Goal: Task Accomplishment & Management: Use online tool/utility

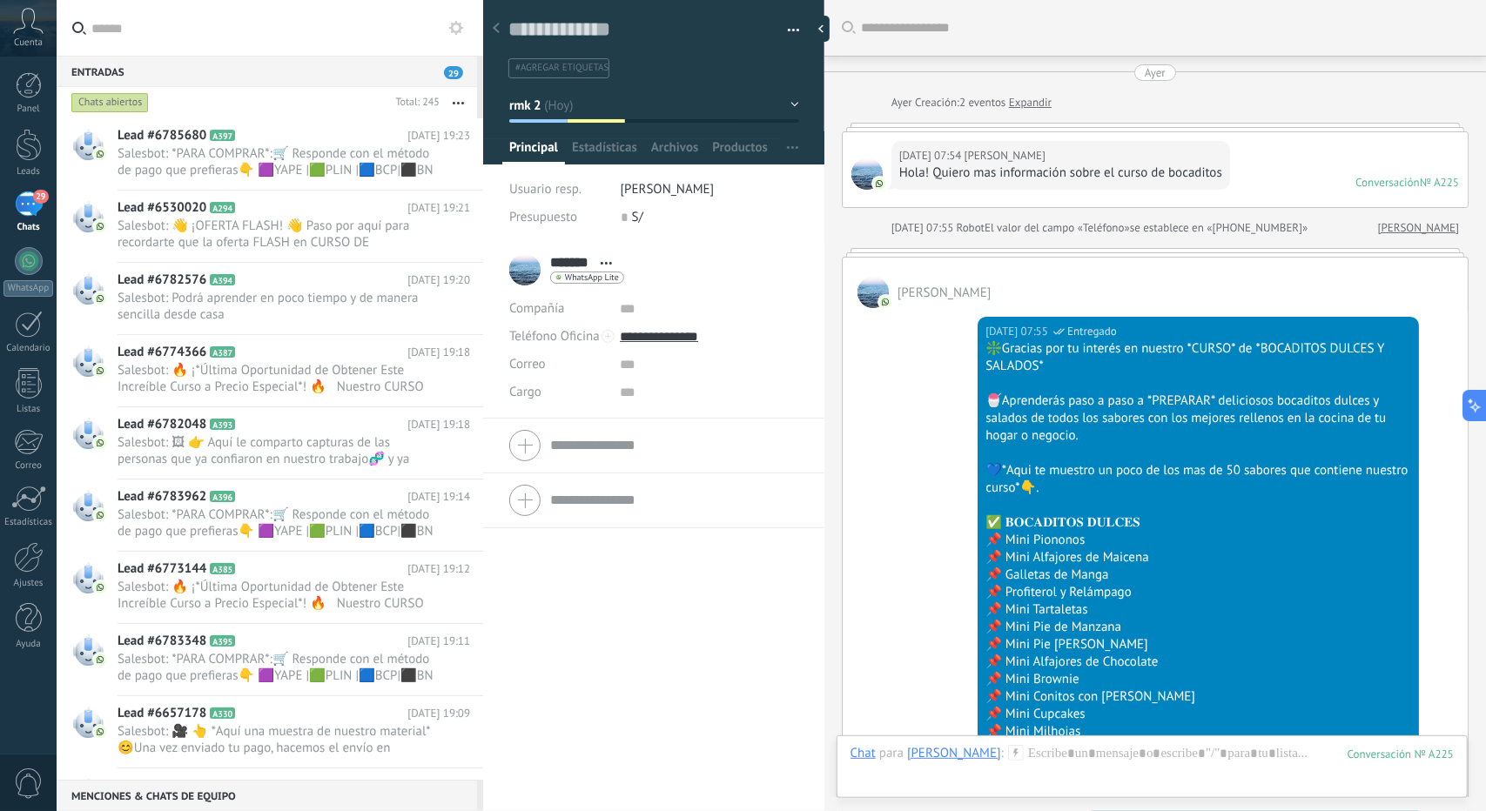
scroll to position [26, 0]
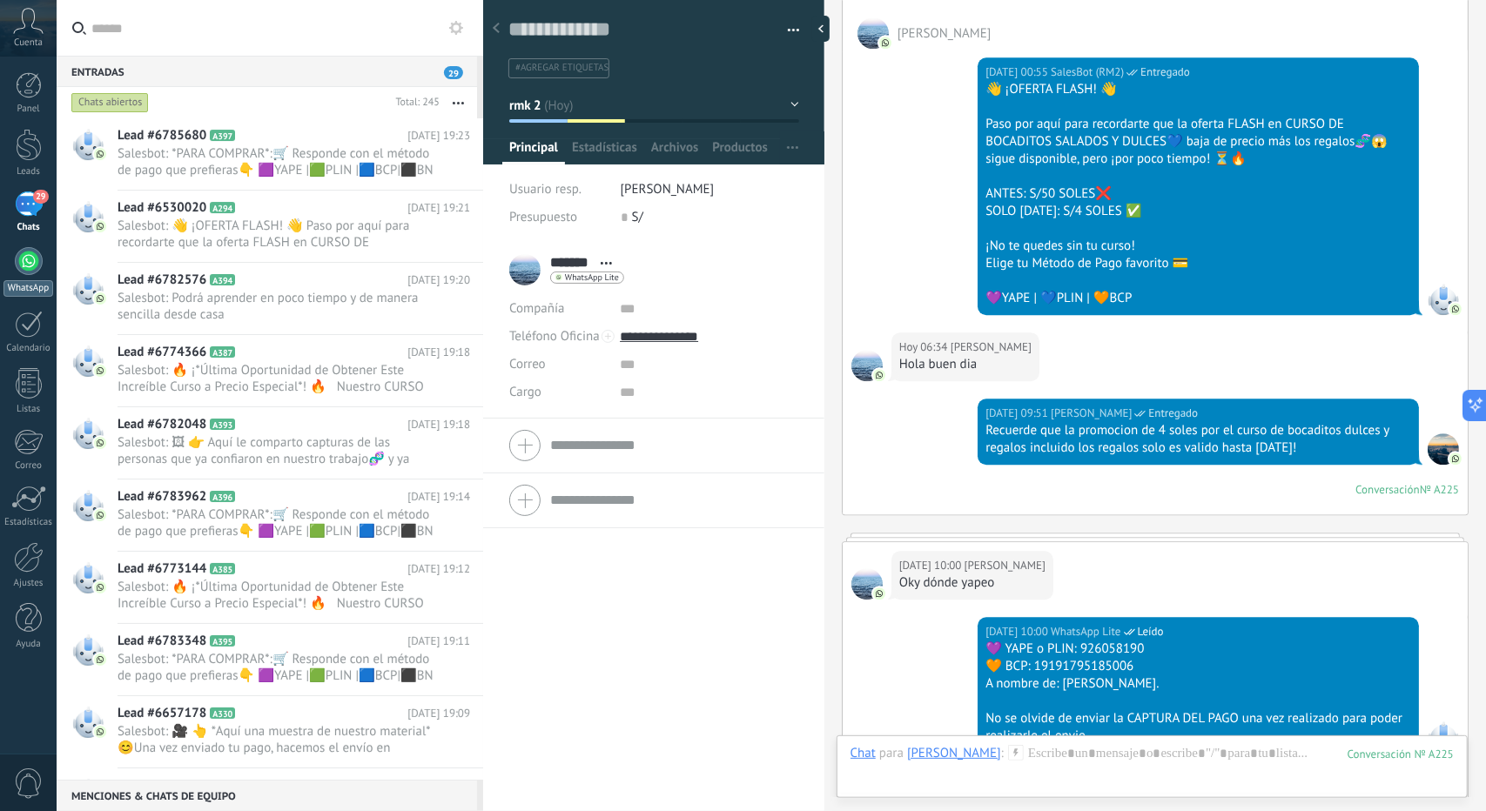
click at [20, 291] on div "WhatsApp" at bounding box center [28, 288] width 50 height 17
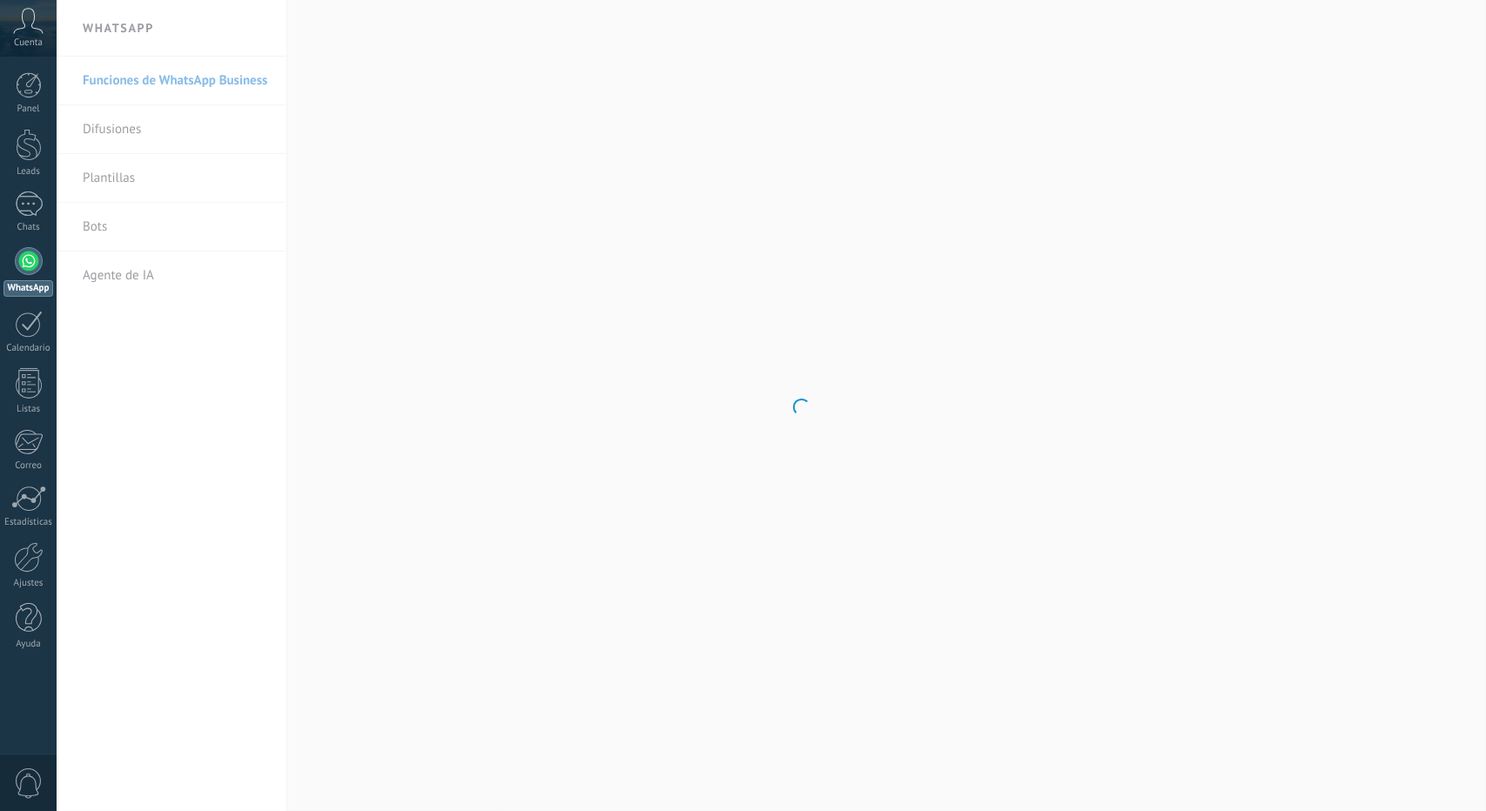
click at [109, 222] on body ".abccls-1,.abccls-2{fill-rule:evenodd}.abccls-2{fill:#fff} .abfcls-1{fill:none}…" at bounding box center [743, 405] width 1486 height 811
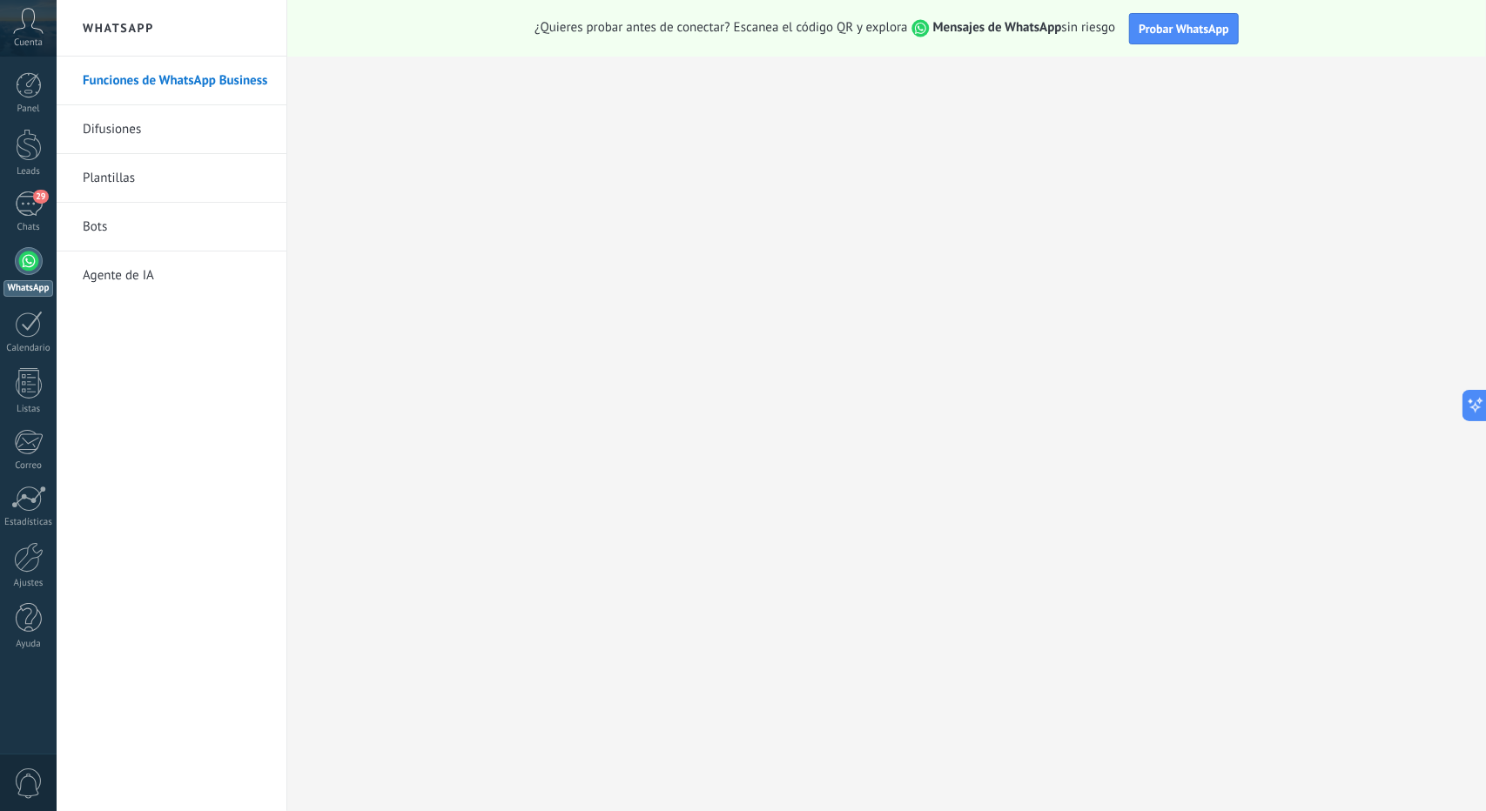
click at [95, 230] on link "Bots" at bounding box center [176, 227] width 186 height 49
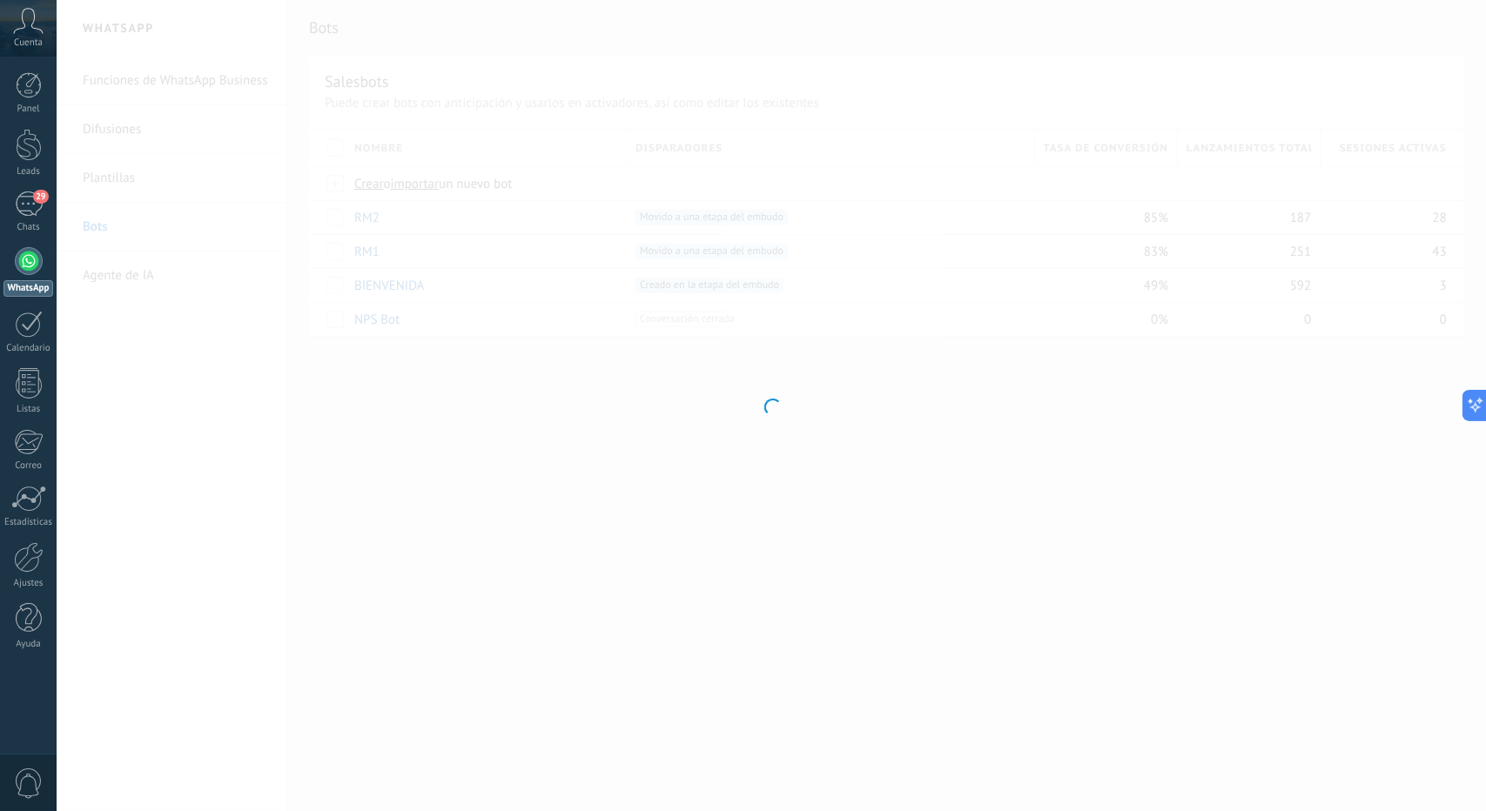
type input "**********"
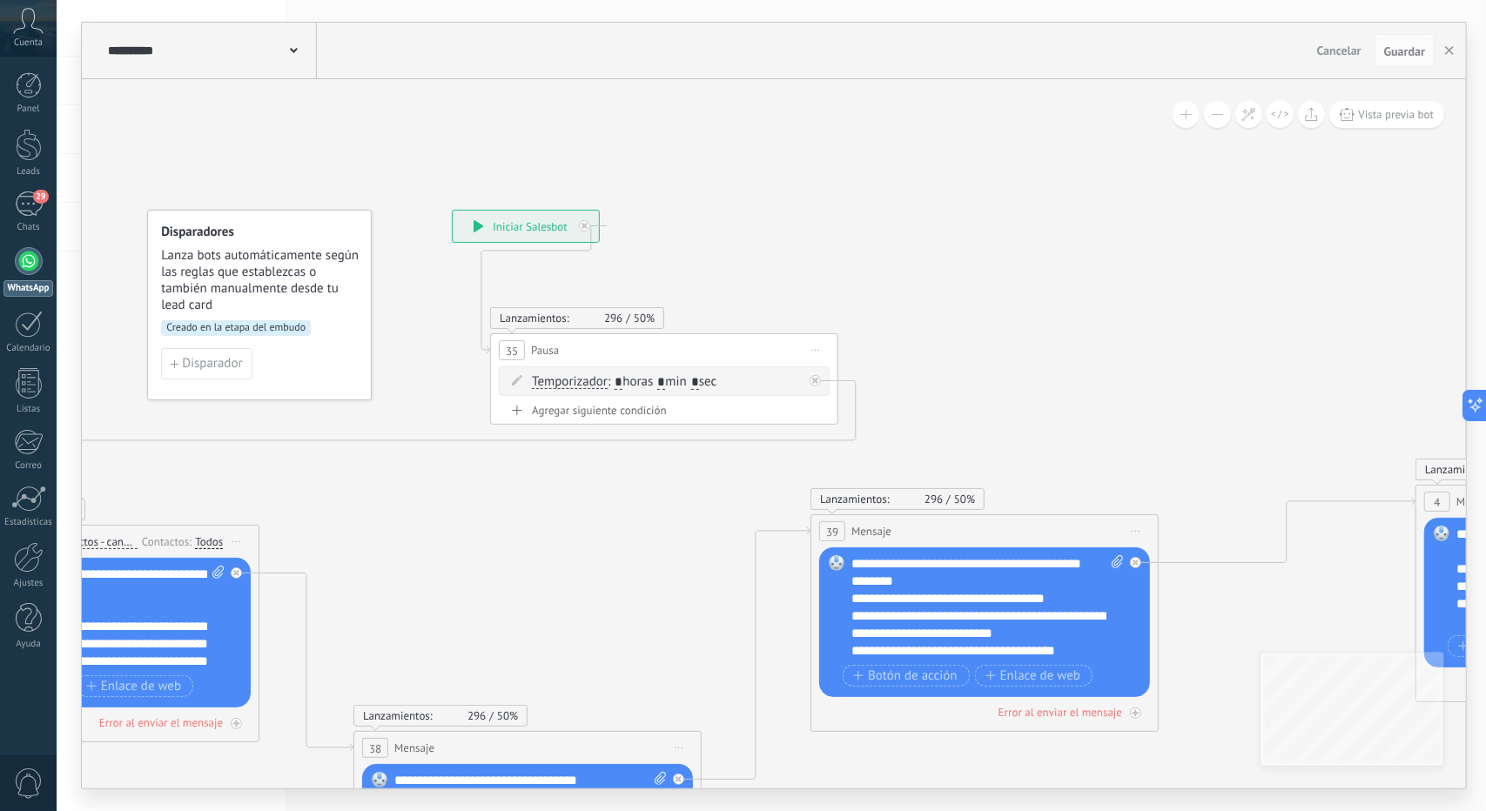
click at [1218, 109] on button at bounding box center [1217, 114] width 27 height 27
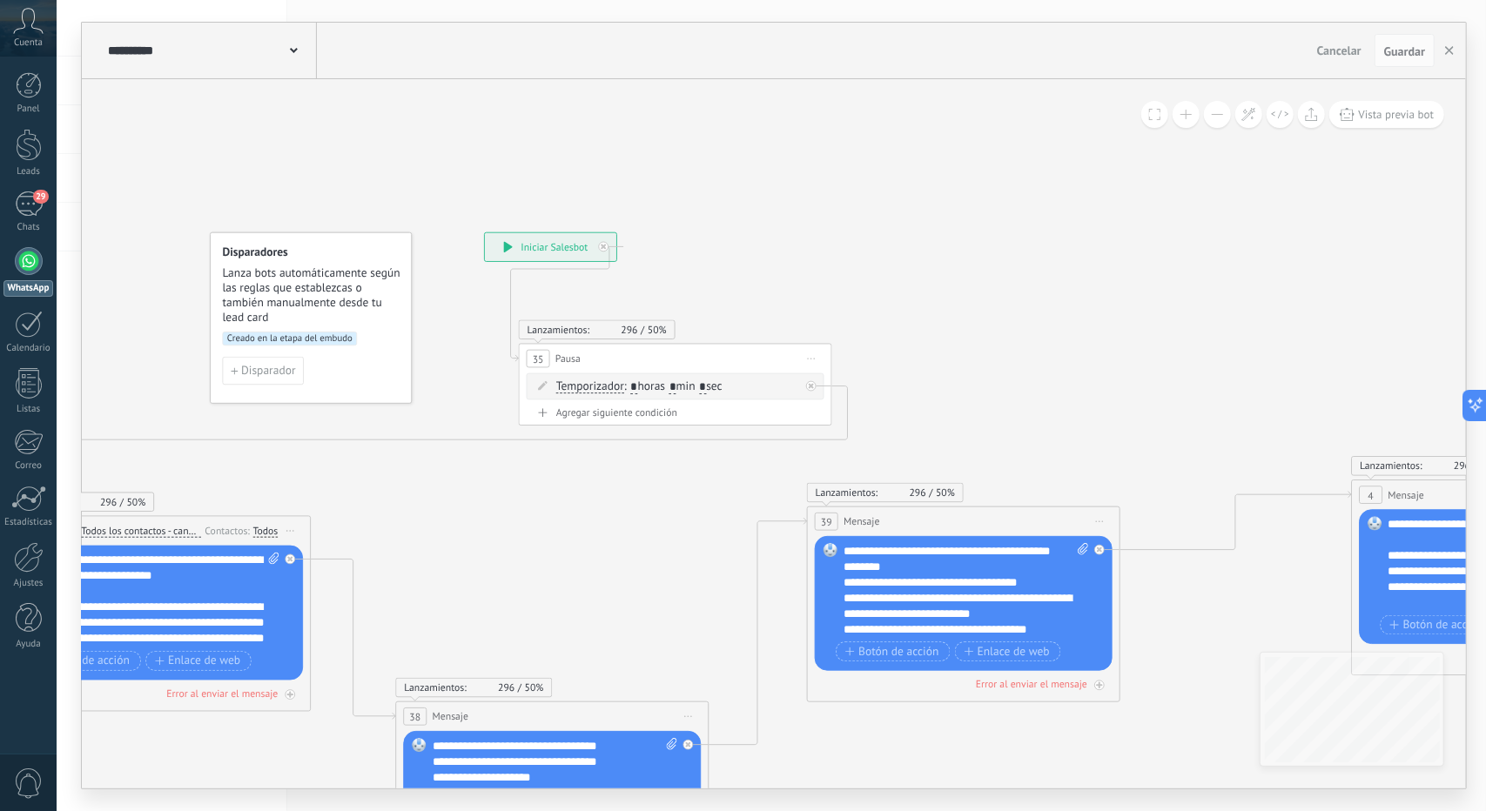
click at [1218, 109] on button at bounding box center [1217, 114] width 27 height 27
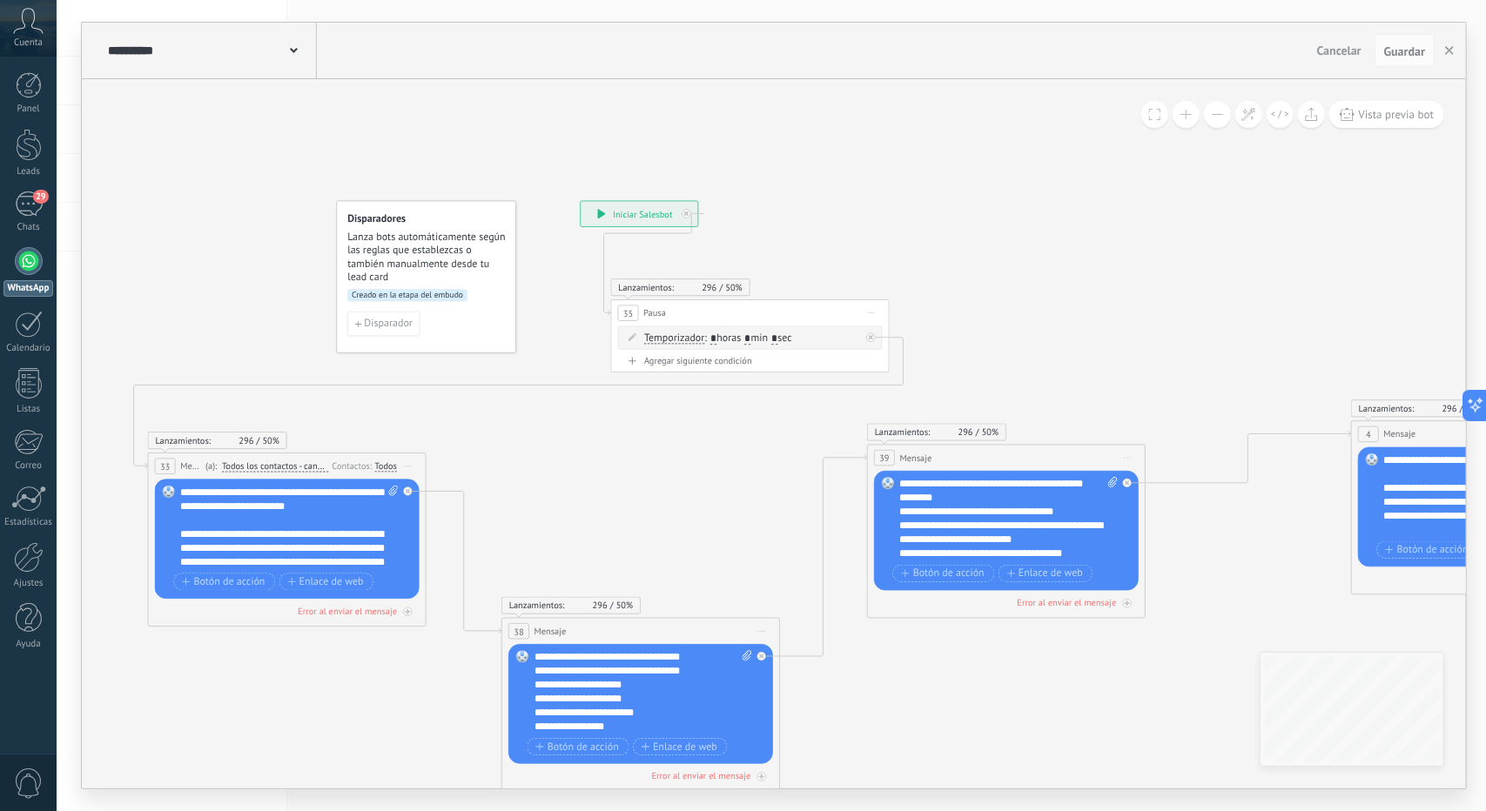
drag, startPoint x: 1017, startPoint y: 363, endPoint x: 1112, endPoint y: 251, distance: 147.6
click at [1112, 251] on icon at bounding box center [1430, 496] width 3260 height 1287
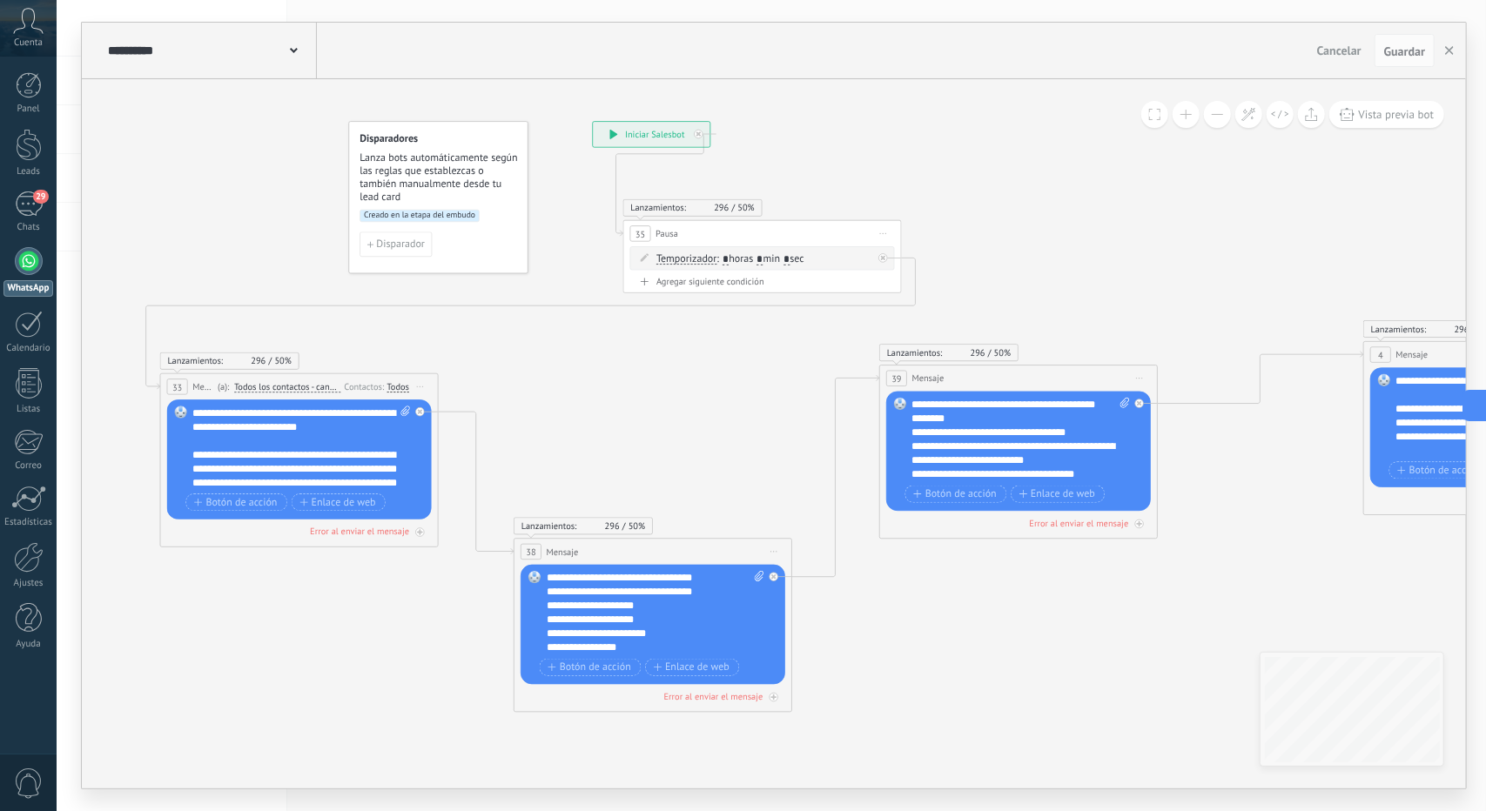
drag, startPoint x: 659, startPoint y: 469, endPoint x: 561, endPoint y: 396, distance: 121.9
click at [561, 396] on icon at bounding box center [1442, 416] width 3260 height 1287
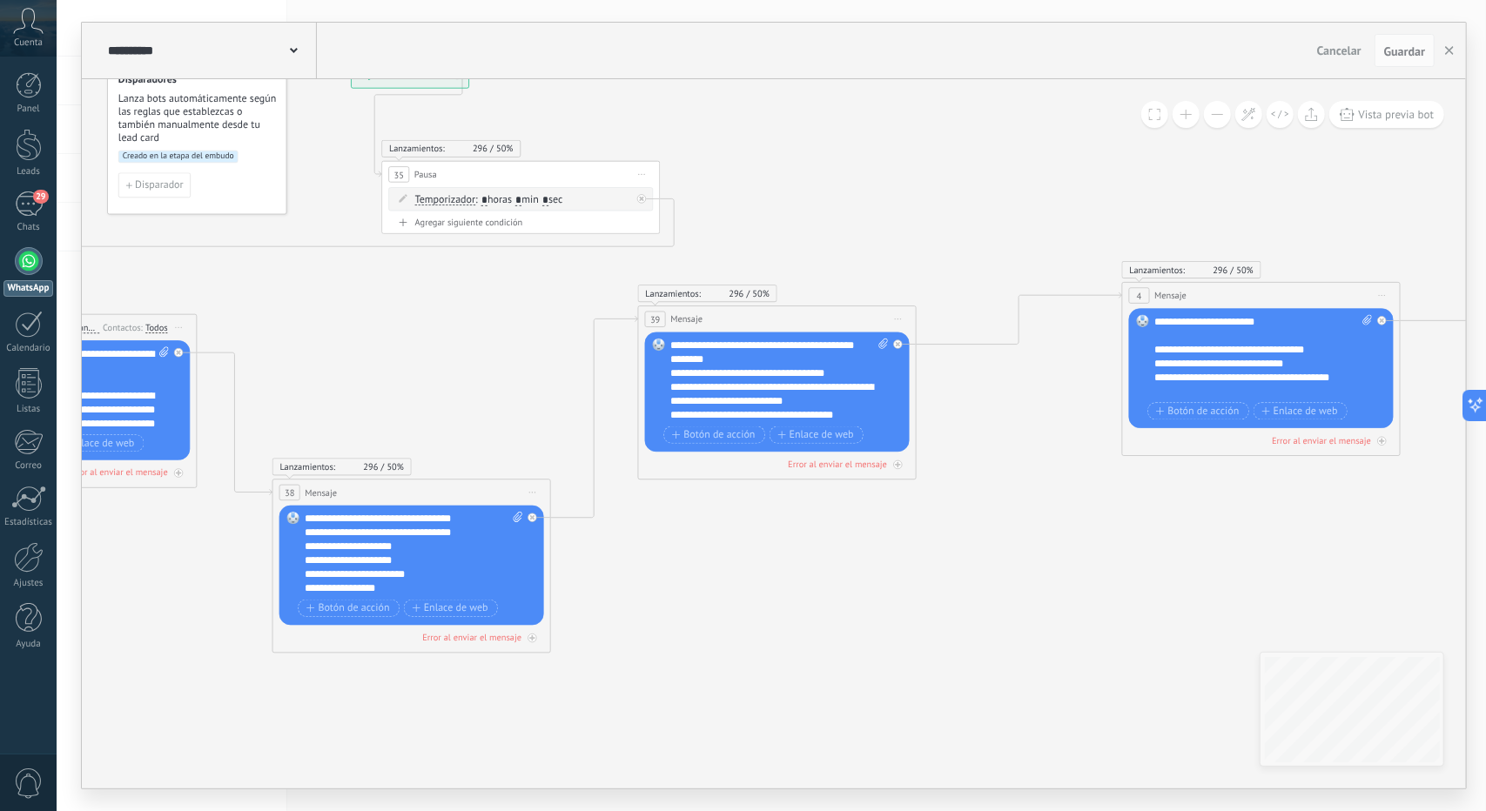
drag, startPoint x: 1079, startPoint y: 565, endPoint x: 453, endPoint y: 557, distance: 626.8
click at [453, 555] on icon at bounding box center [1200, 357] width 3260 height 1287
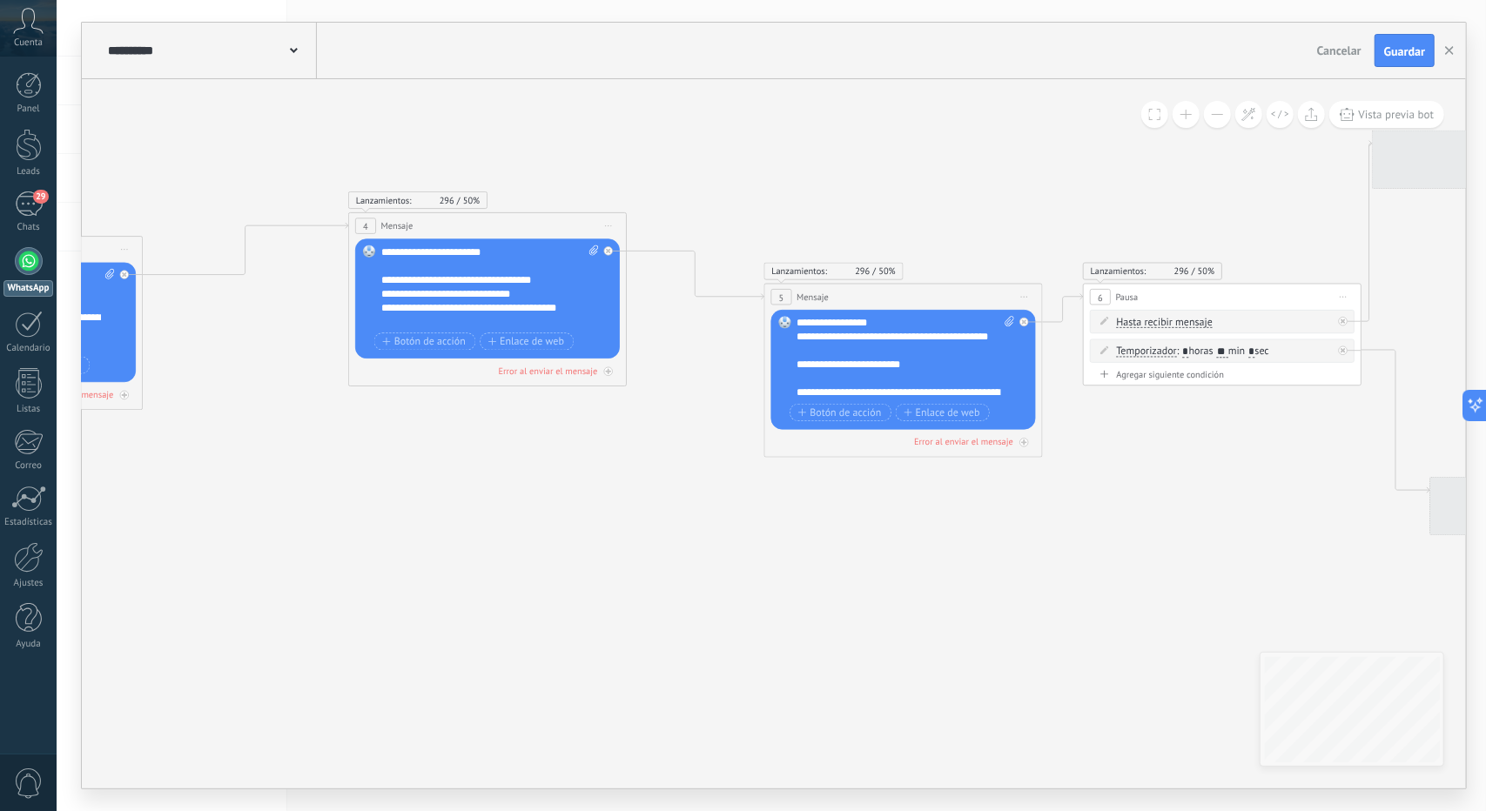
drag, startPoint x: 451, startPoint y: 581, endPoint x: 298, endPoint y: 525, distance: 163.0
click at [298, 523] on icon at bounding box center [487, 287] width 3381 height 1287
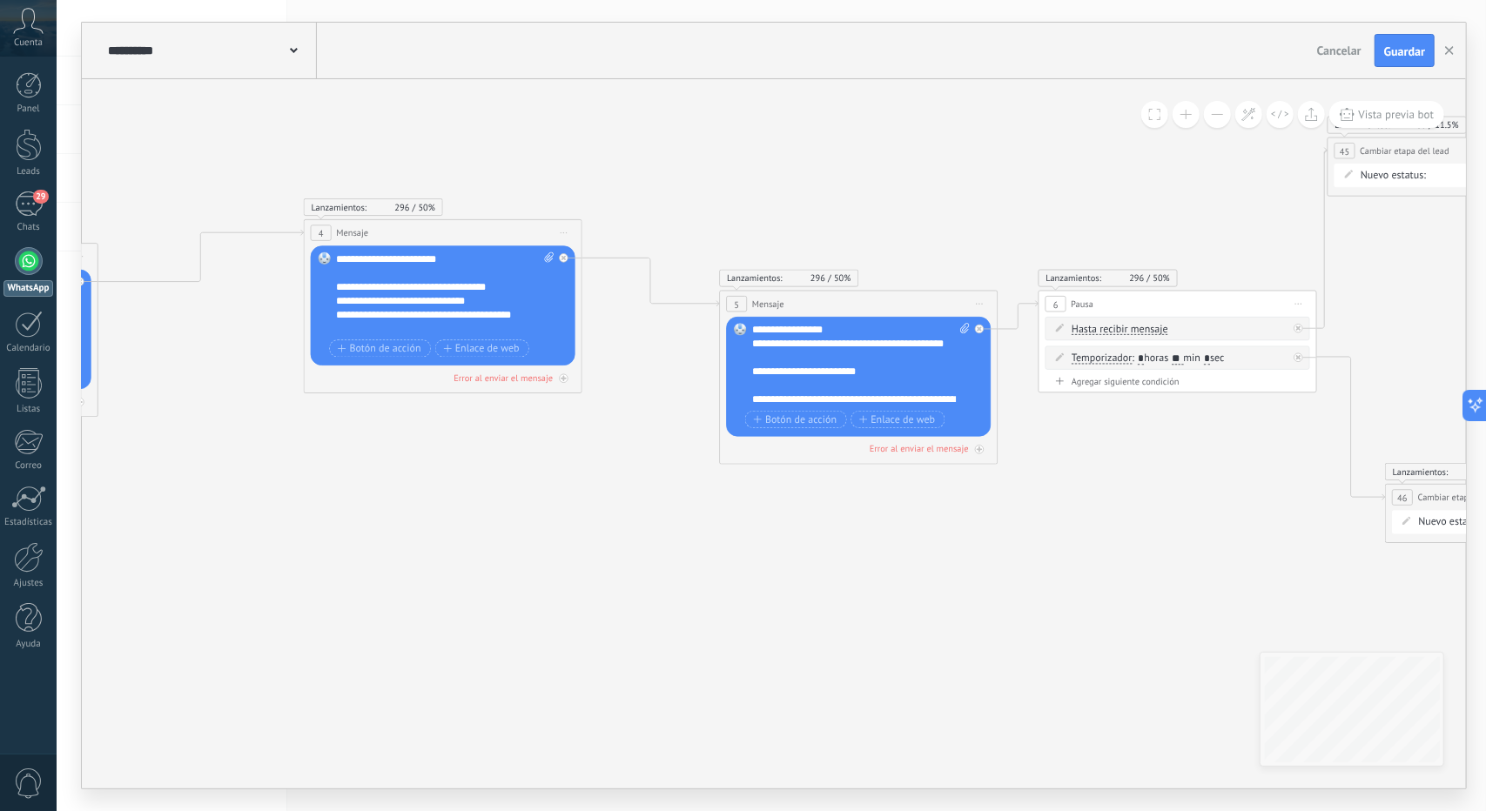
drag, startPoint x: 590, startPoint y: 554, endPoint x: 1277, endPoint y: 602, distance: 688.5
click at [1300, 617] on icon at bounding box center [442, 294] width 3381 height 1287
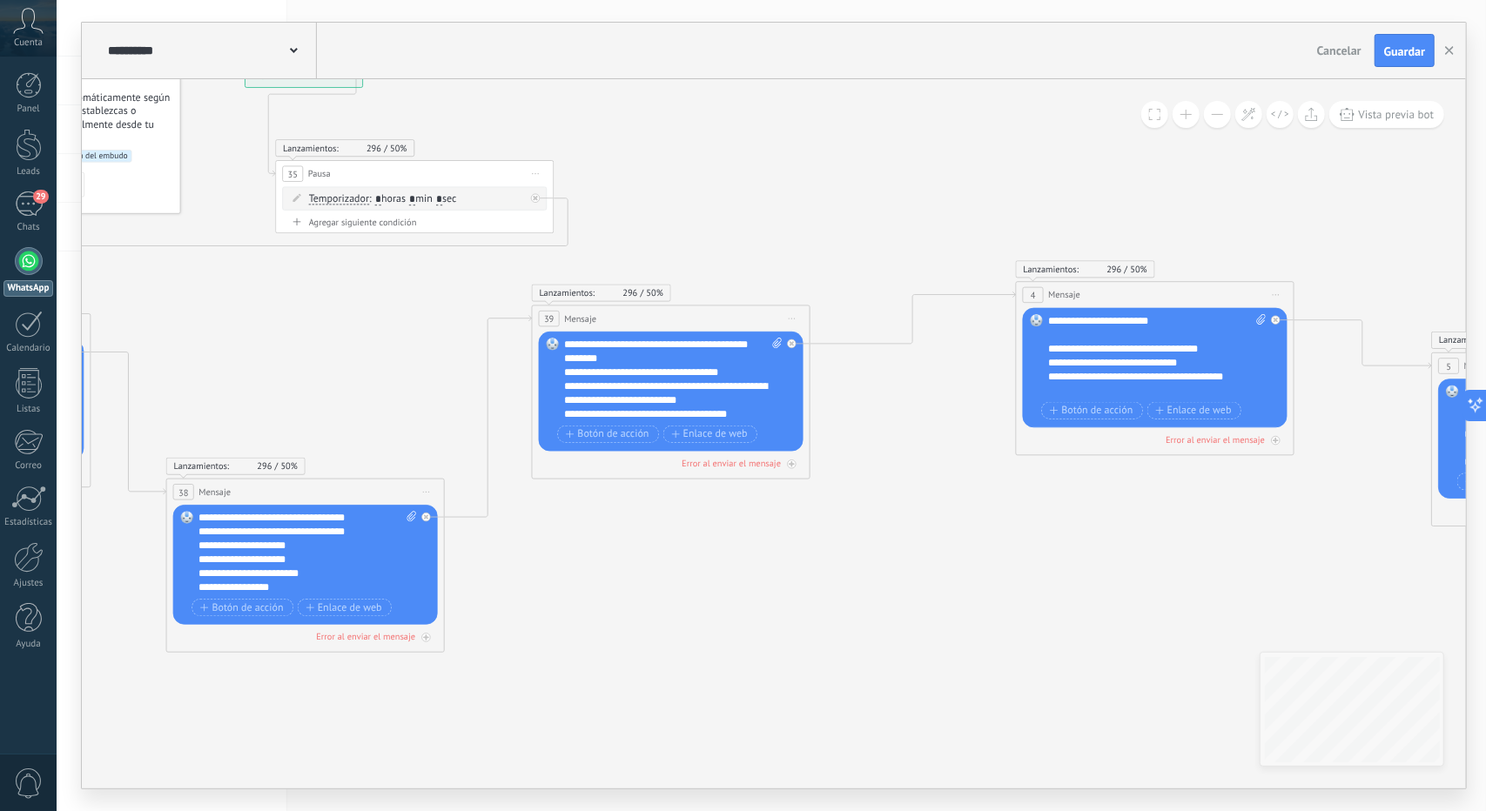
drag, startPoint x: 949, startPoint y: 581, endPoint x: 981, endPoint y: 577, distance: 32.4
click at [968, 580] on icon at bounding box center [1154, 357] width 3381 height 1287
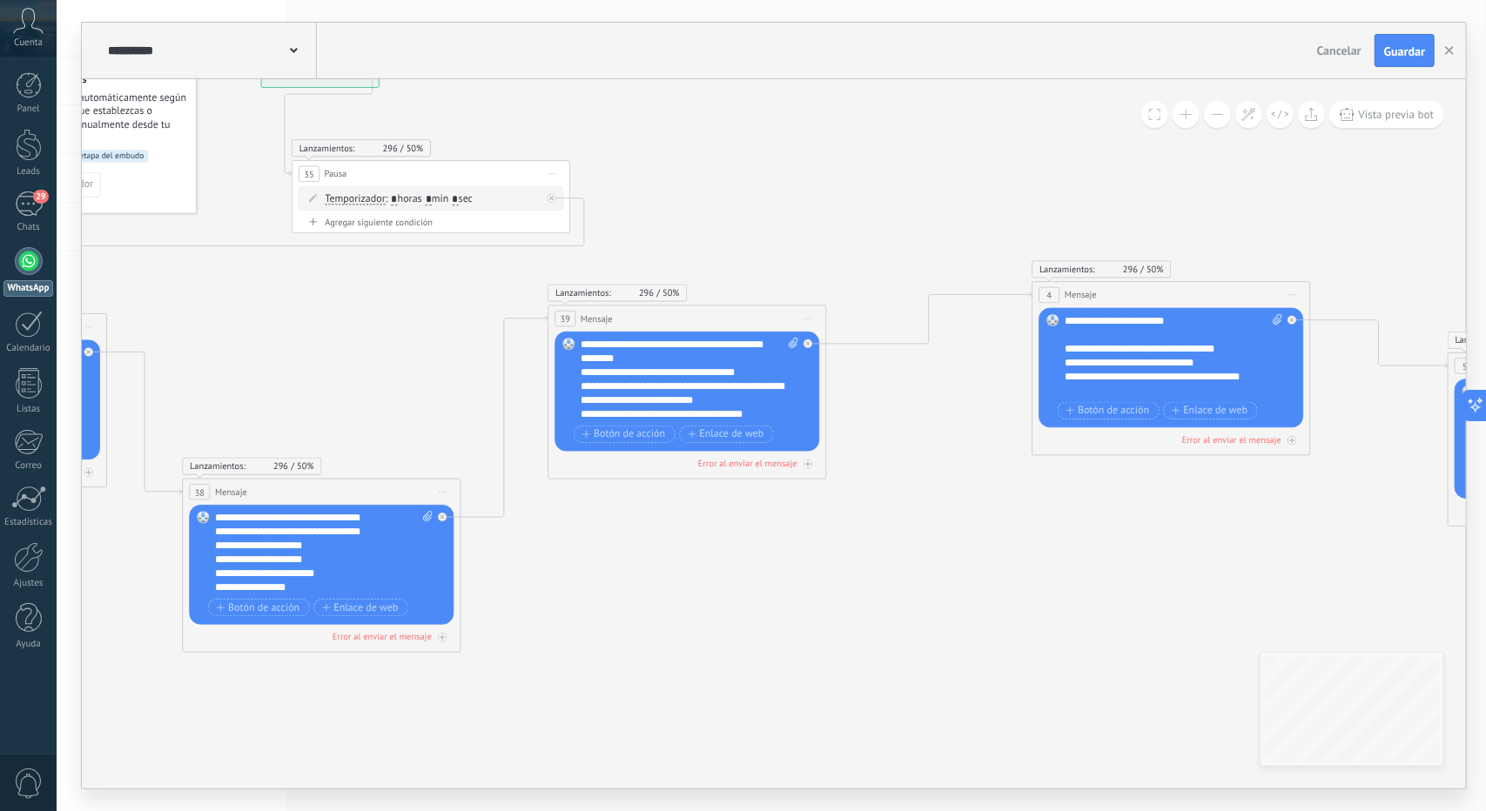
click at [1209, 112] on button at bounding box center [1217, 114] width 27 height 27
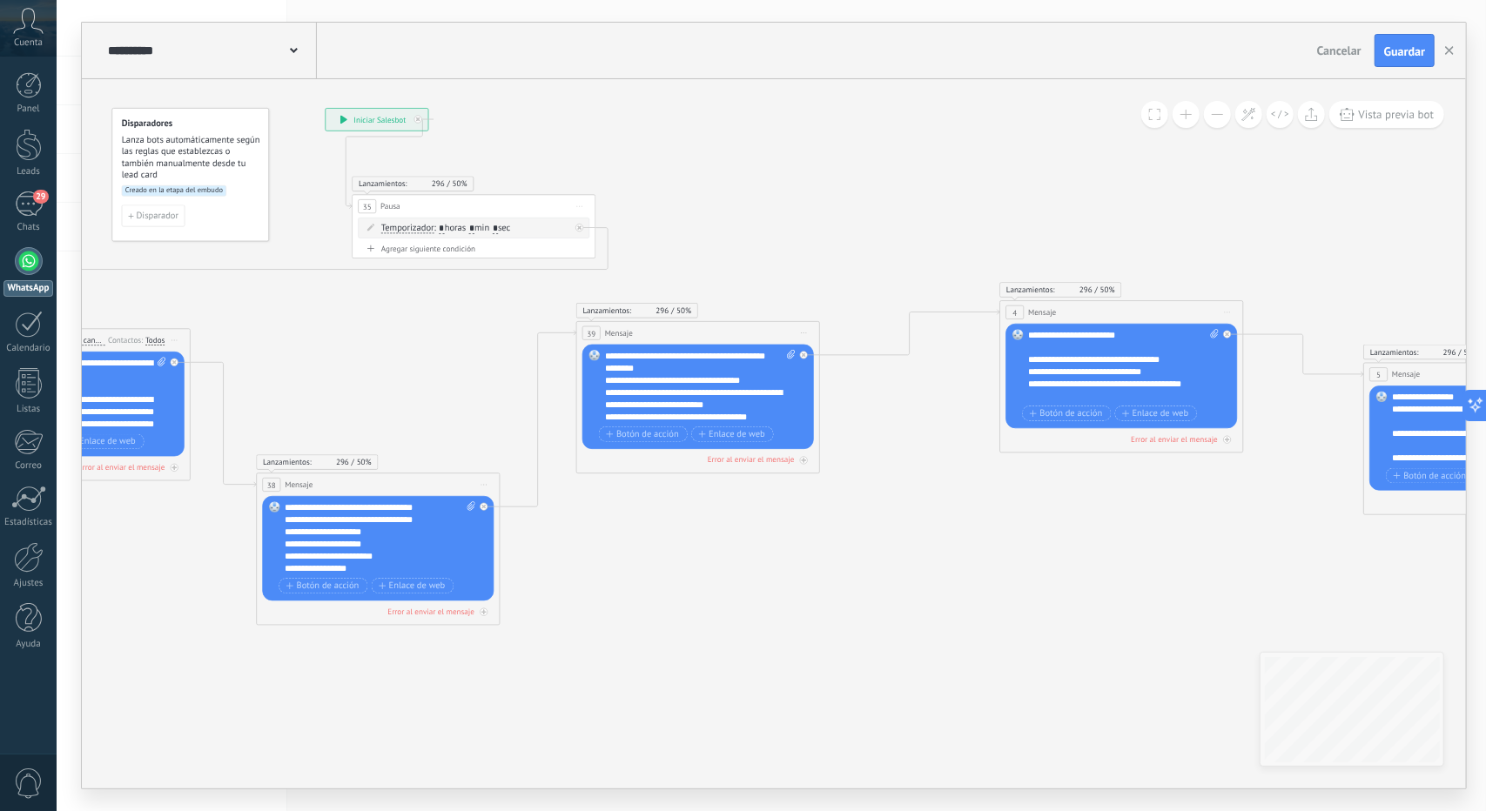
click at [1209, 112] on button at bounding box center [1217, 114] width 27 height 27
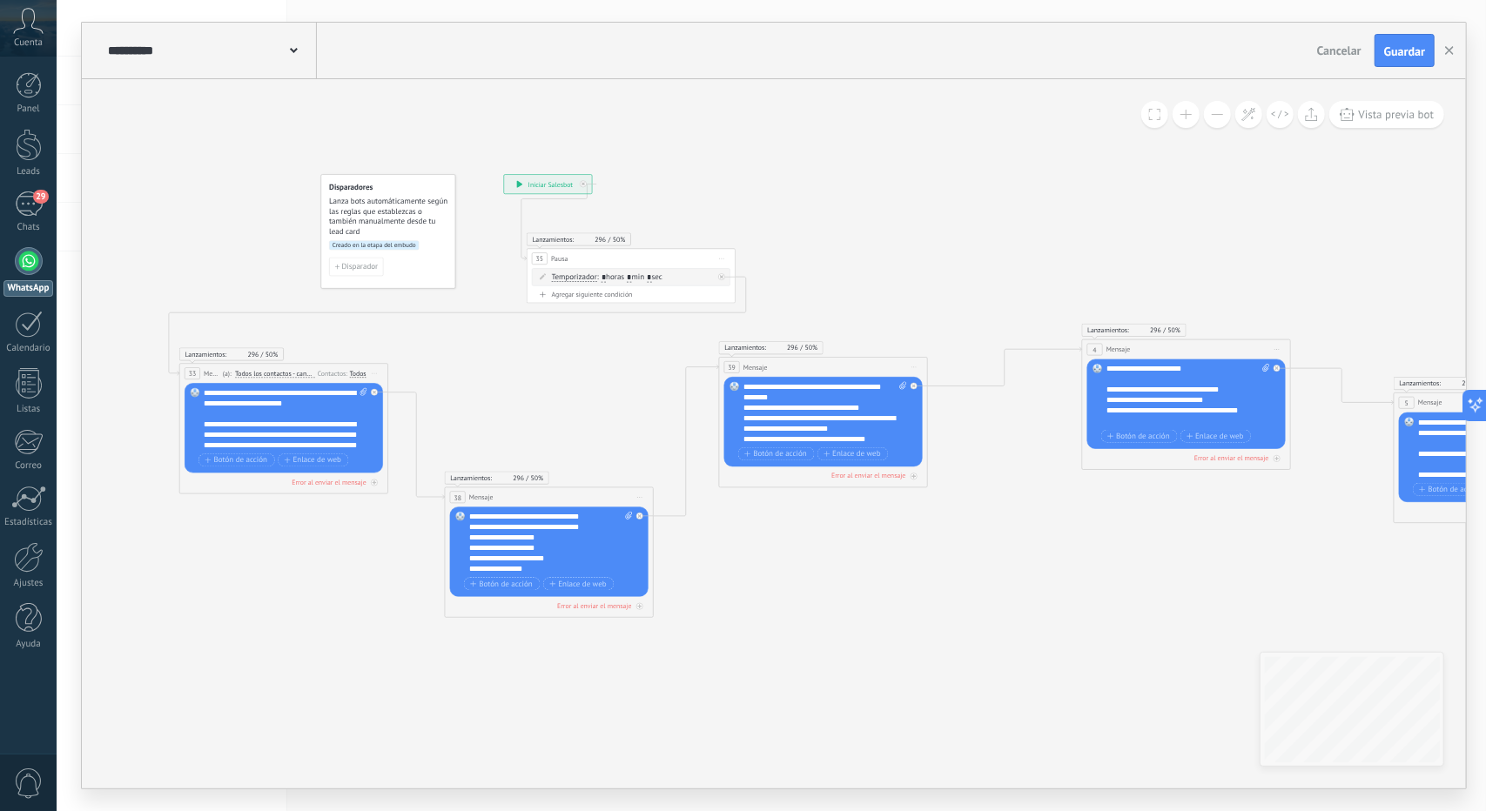
drag, startPoint x: 853, startPoint y: 575, endPoint x: 901, endPoint y: 579, distance: 48.1
click at [901, 579] on icon at bounding box center [1186, 395] width 2536 height 965
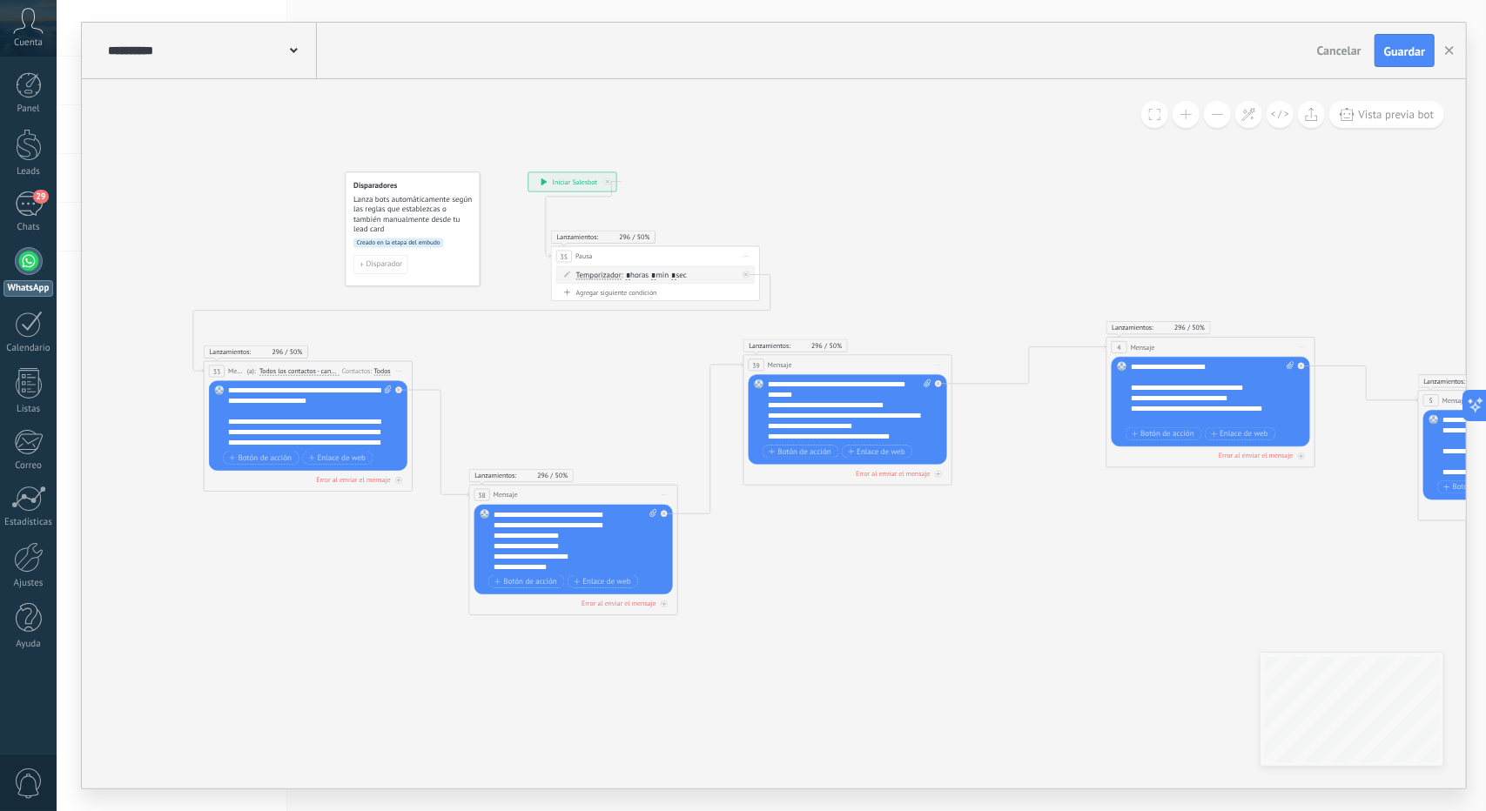
drag, startPoint x: 903, startPoint y: 573, endPoint x: 874, endPoint y: 568, distance: 29.1
click at [875, 567] on icon at bounding box center [1211, 393] width 2536 height 965
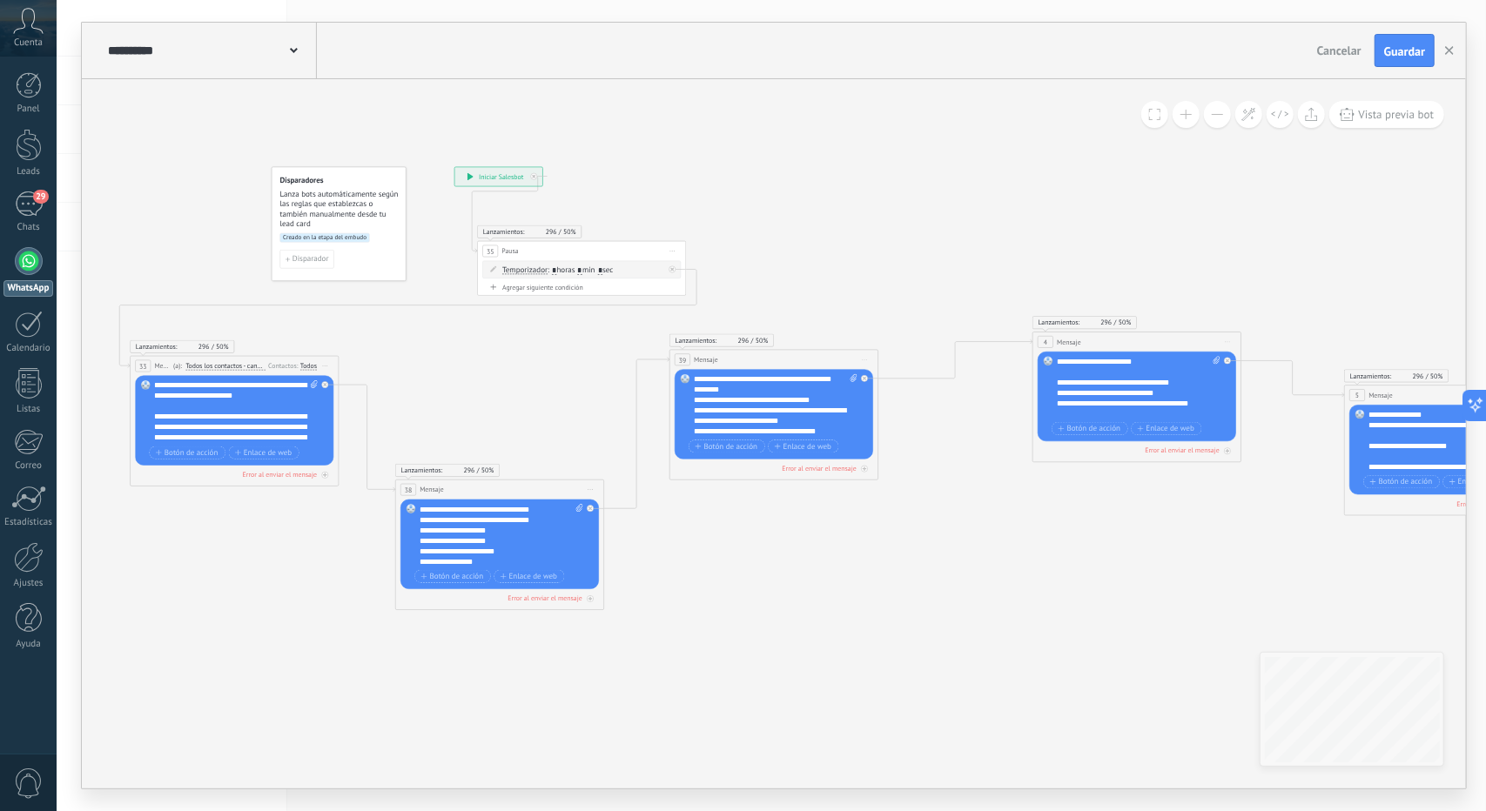
drag, startPoint x: 884, startPoint y: 546, endPoint x: 870, endPoint y: 545, distance: 14.0
click at [870, 545] on icon at bounding box center [1137, 388] width 2536 height 965
click at [454, 167] on div "**********" at bounding box center [454, 167] width 0 height 0
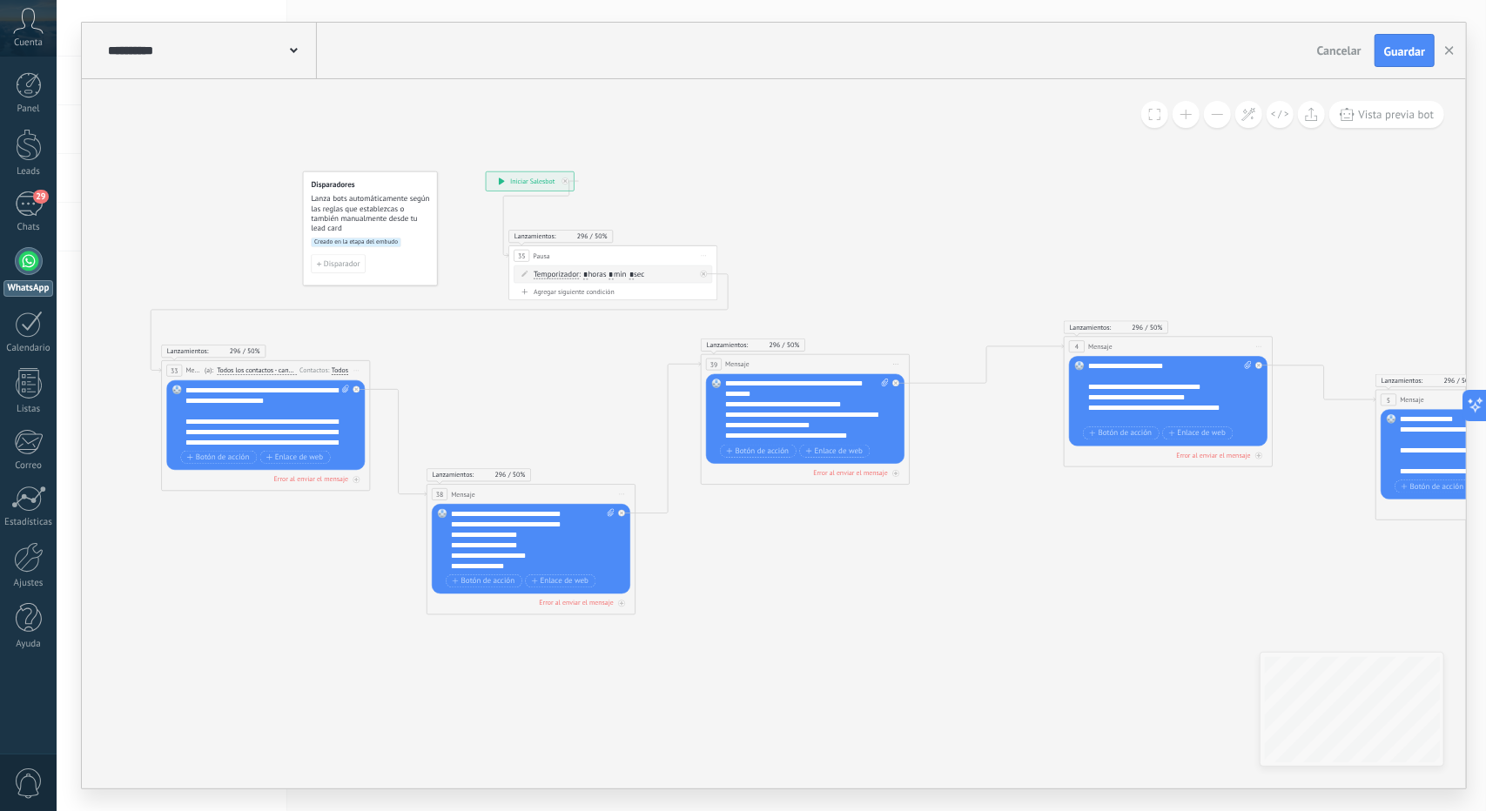
drag, startPoint x: 702, startPoint y: 615, endPoint x: 780, endPoint y: 638, distance: 81.5
click at [702, 615] on icon at bounding box center [1168, 392] width 2536 height 965
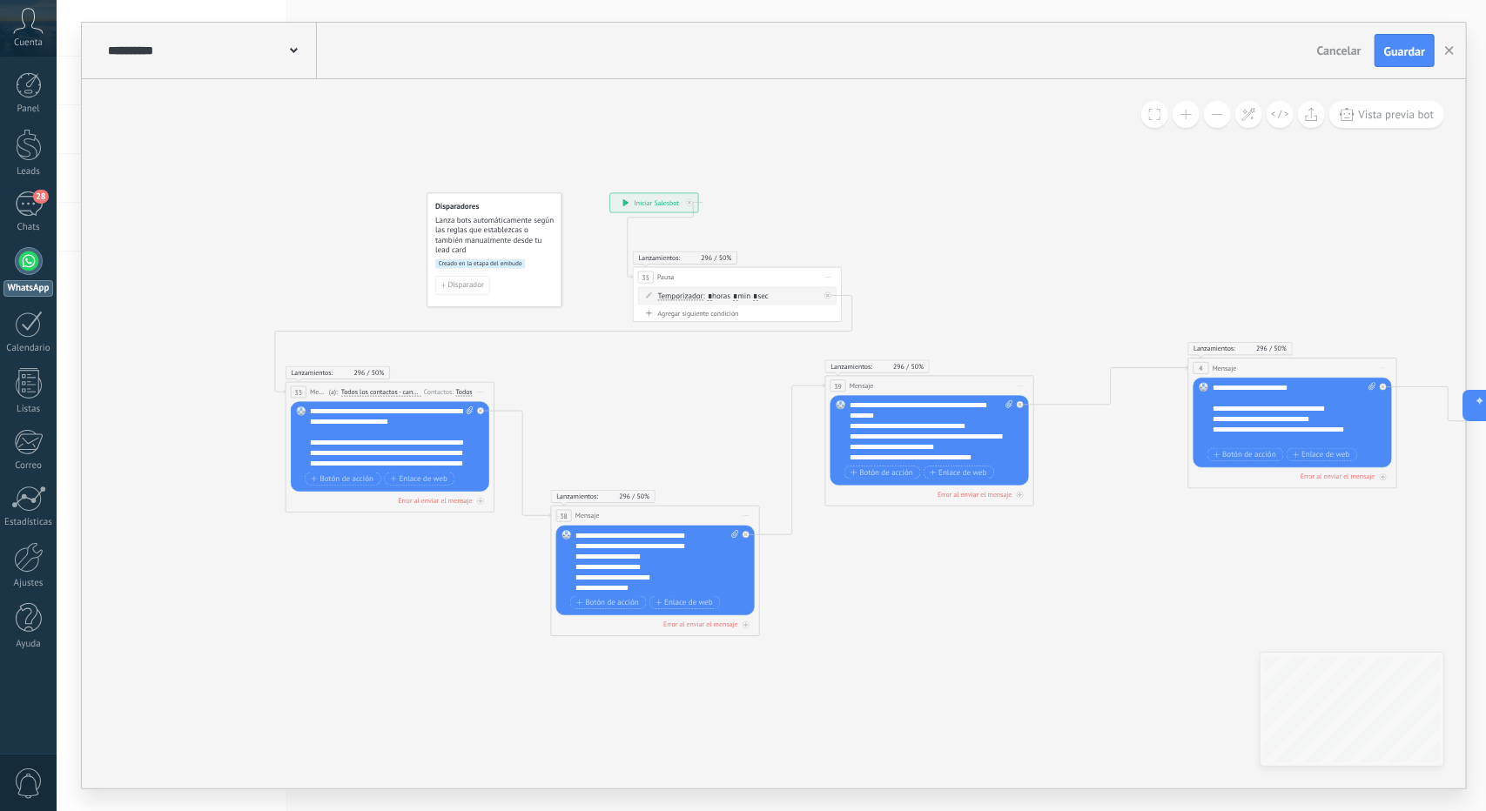
drag, startPoint x: 655, startPoint y: 418, endPoint x: 689, endPoint y: 425, distance: 34.7
click at [689, 425] on icon at bounding box center [1292, 414] width 2536 height 965
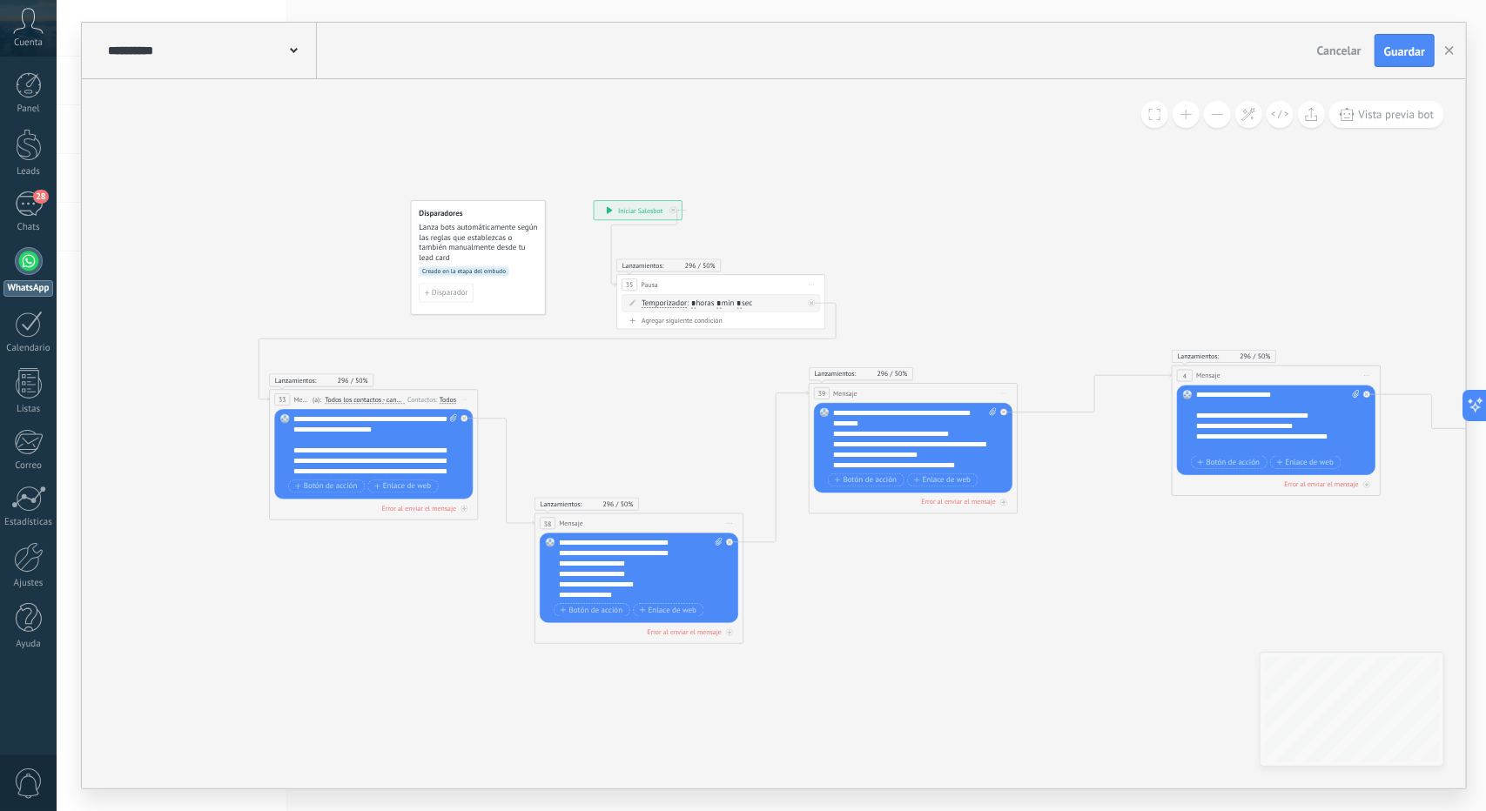
click at [890, 572] on icon at bounding box center [1276, 421] width 2536 height 965
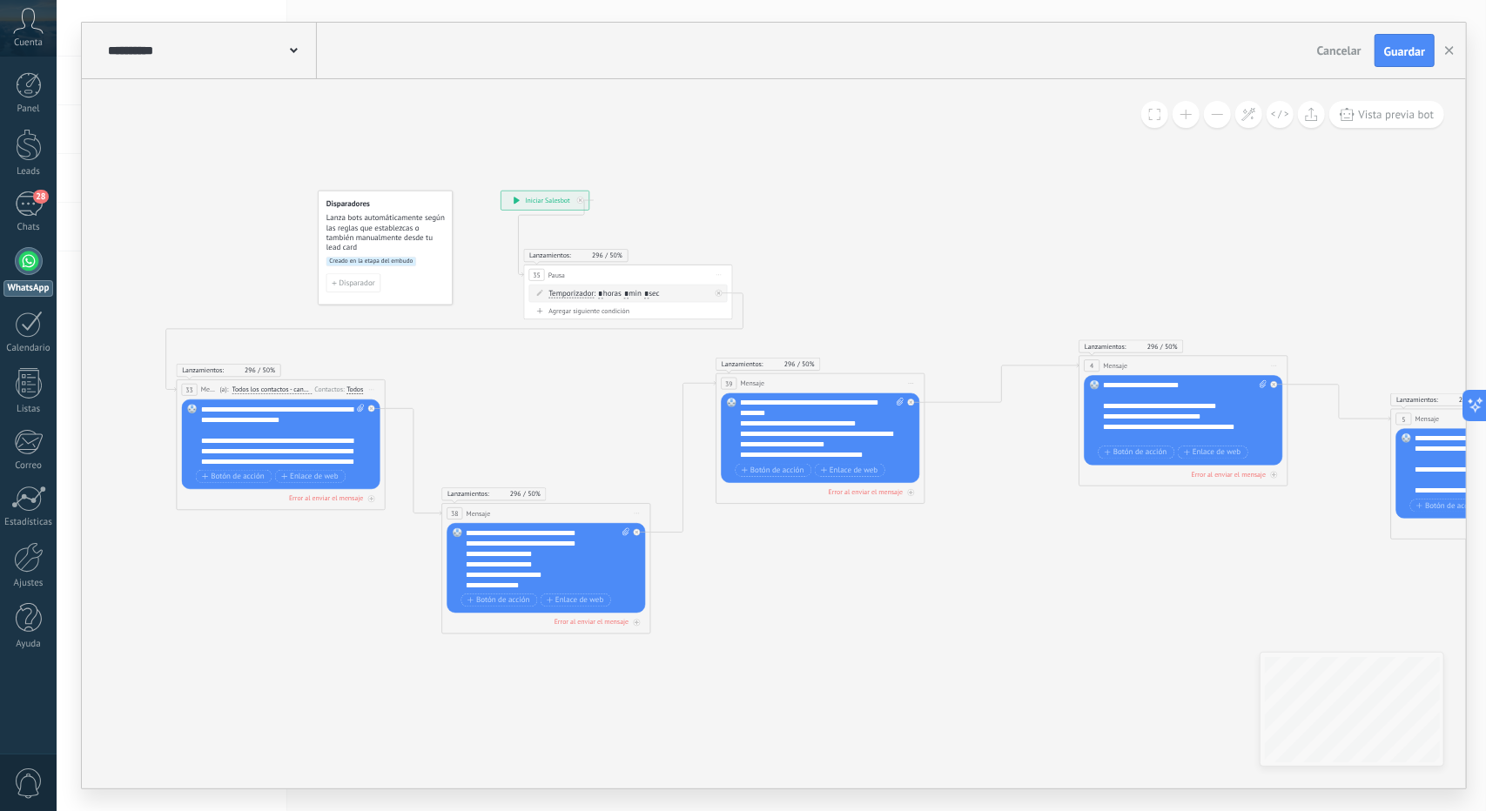
drag, startPoint x: 1088, startPoint y: 529, endPoint x: 958, endPoint y: 520, distance: 130.9
click at [996, 519] on icon at bounding box center [1184, 411] width 2536 height 965
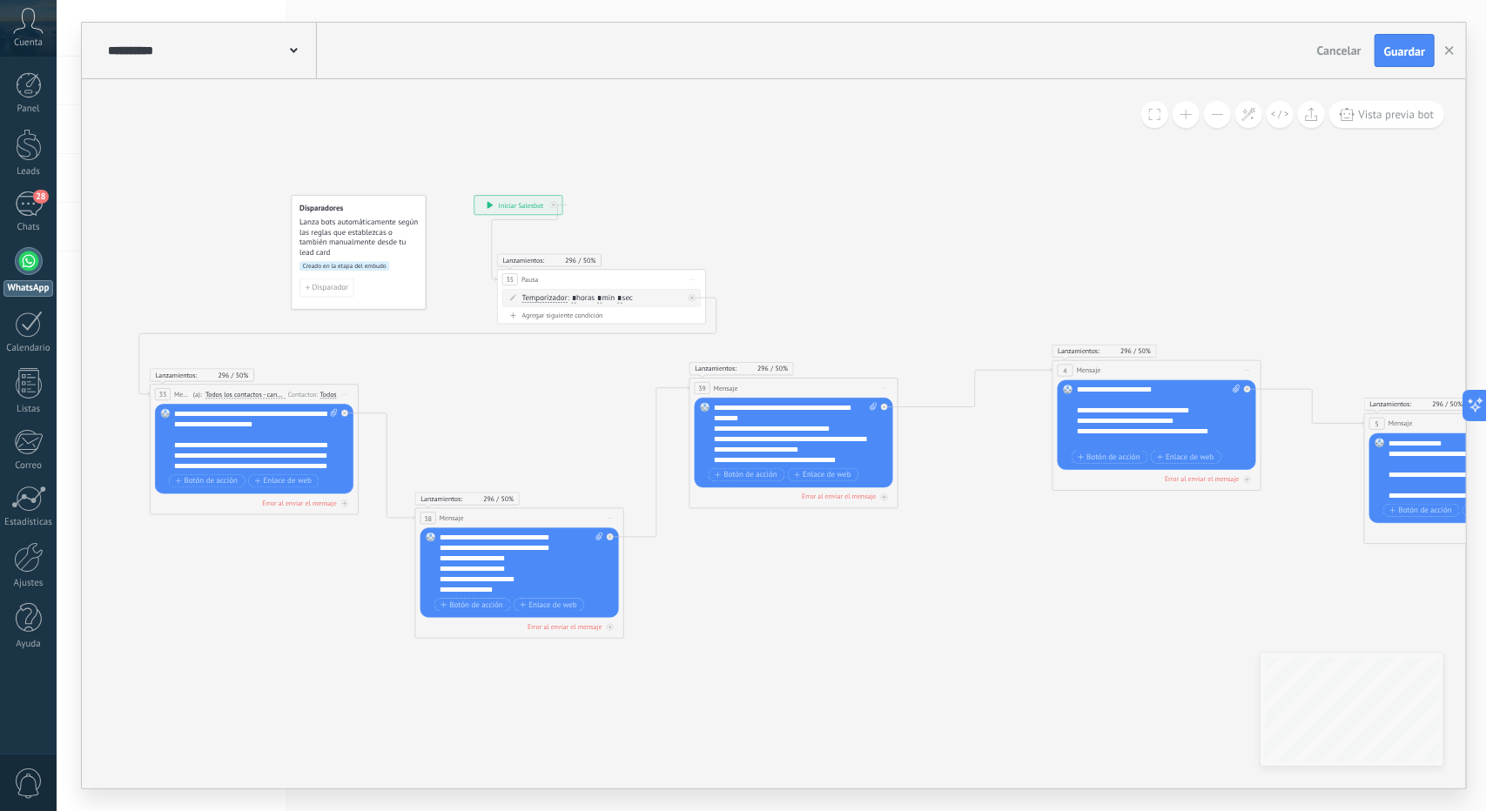
drag, startPoint x: 964, startPoint y: 551, endPoint x: 949, endPoint y: 538, distance: 20.4
click at [964, 551] on icon at bounding box center [1157, 416] width 2536 height 965
drag, startPoint x: 794, startPoint y: 442, endPoint x: 811, endPoint y: 458, distance: 23.4
click at [811, 458] on div "**********" at bounding box center [796, 434] width 165 height 63
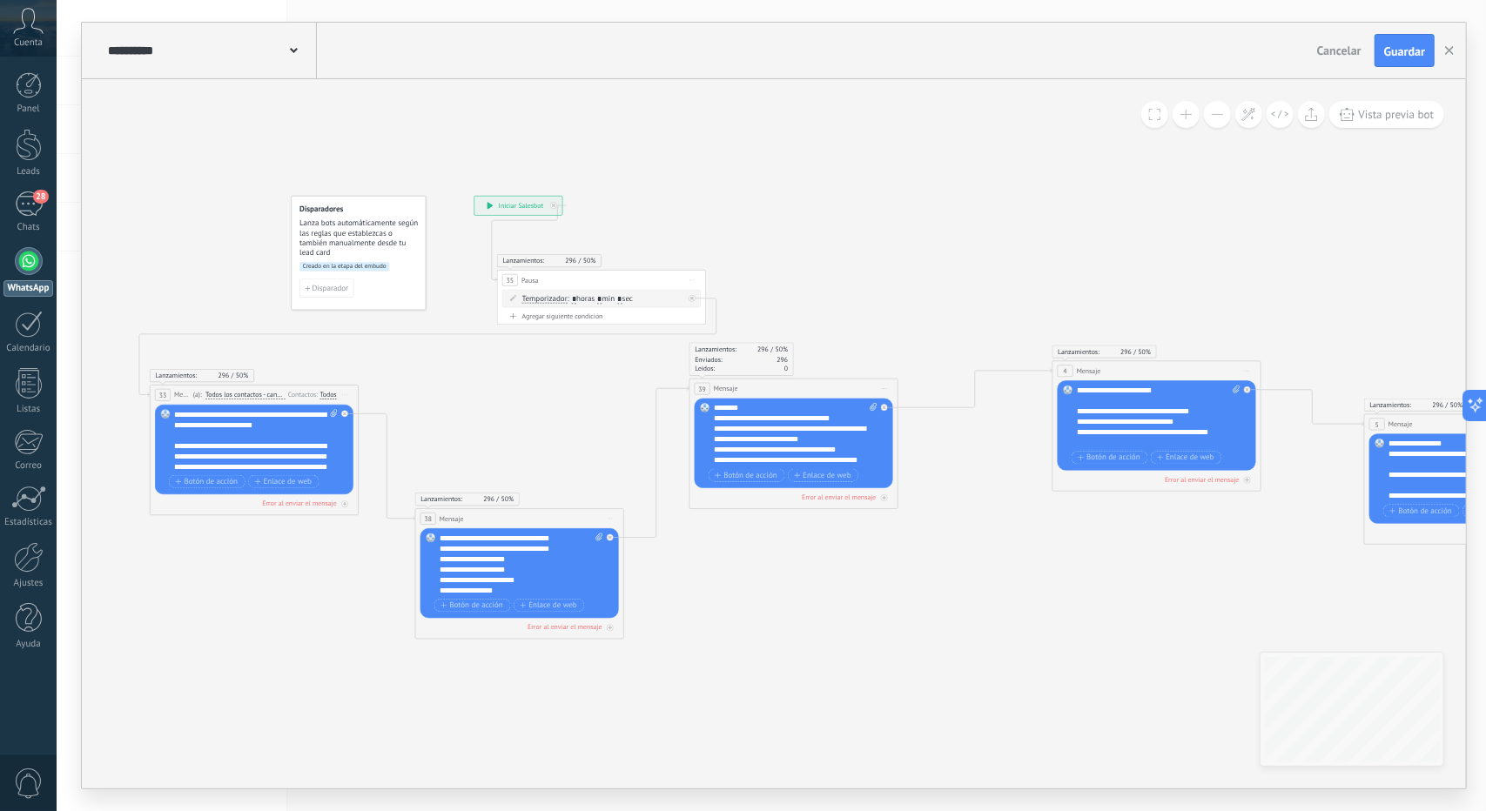
click at [936, 525] on icon at bounding box center [1157, 417] width 2536 height 965
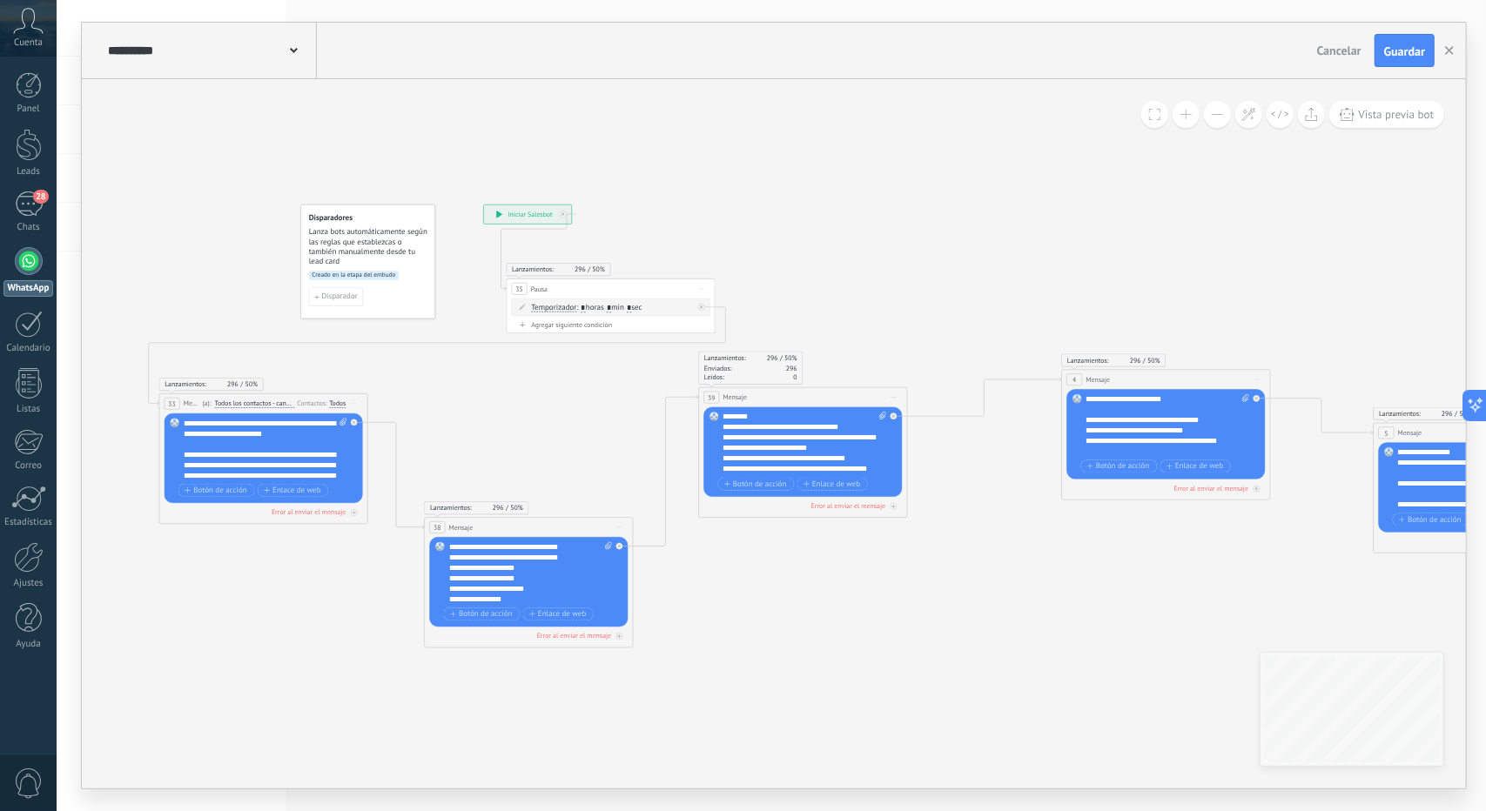
drag, startPoint x: 953, startPoint y: 543, endPoint x: 989, endPoint y: 581, distance: 51.7
click at [989, 581] on icon at bounding box center [1166, 425] width 2536 height 965
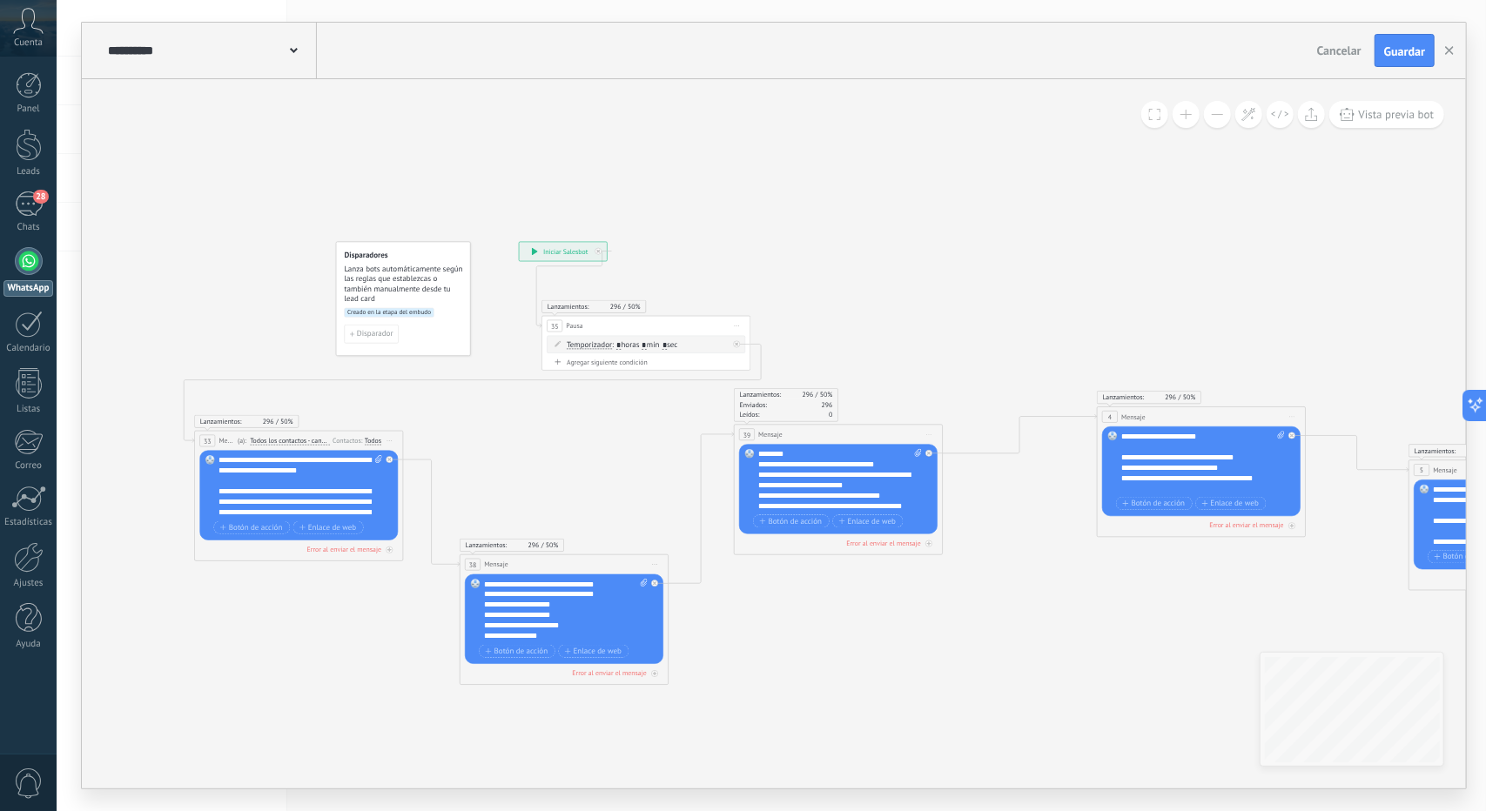
scroll to position [0, 0]
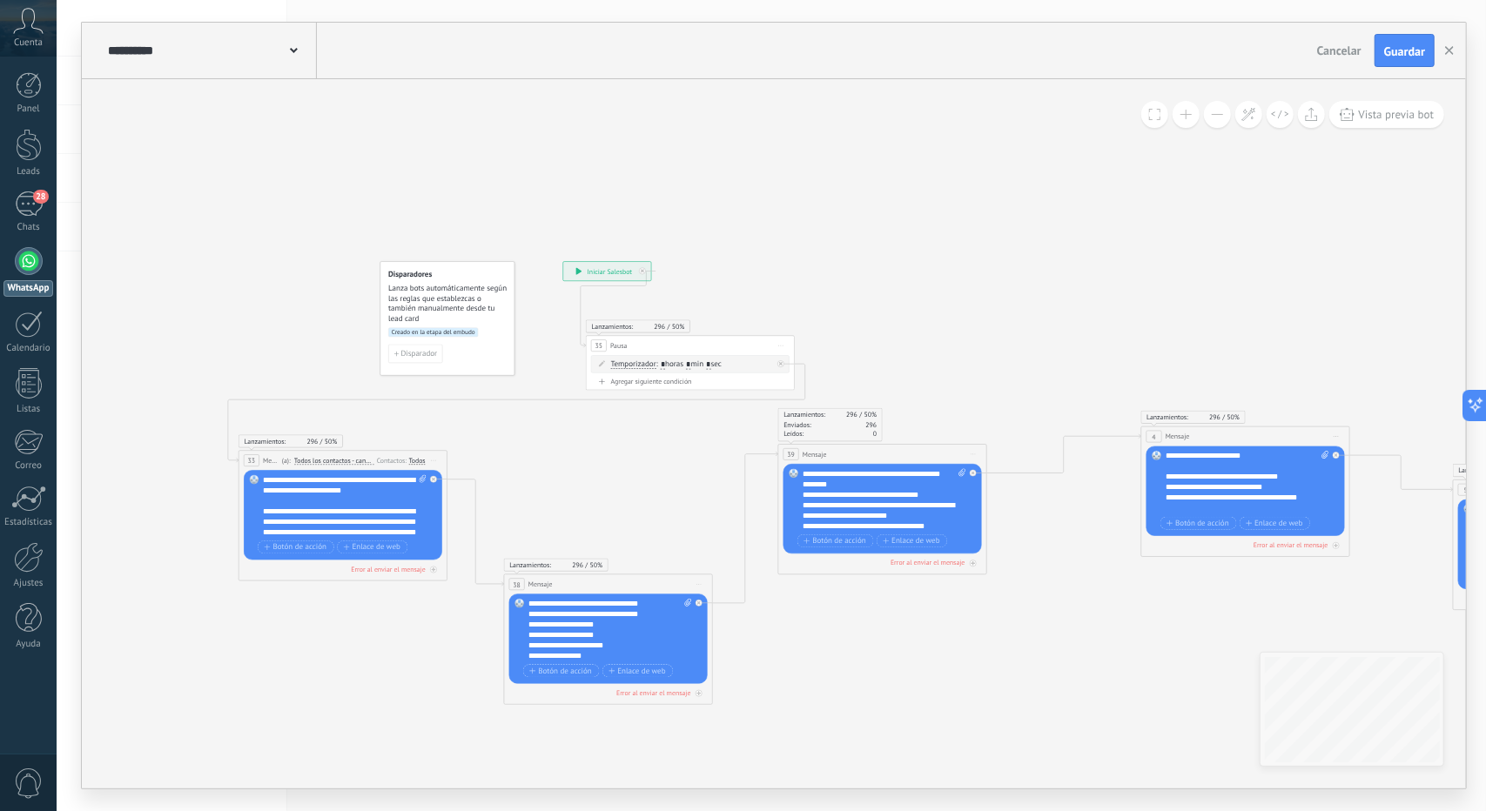
drag, startPoint x: 932, startPoint y: 600, endPoint x: 973, endPoint y: 619, distance: 45.2
click at [973, 619] on icon at bounding box center [1245, 482] width 2536 height 965
drag, startPoint x: 964, startPoint y: 620, endPoint x: 929, endPoint y: 595, distance: 43.2
click at [929, 595] on icon at bounding box center [1245, 482] width 2536 height 965
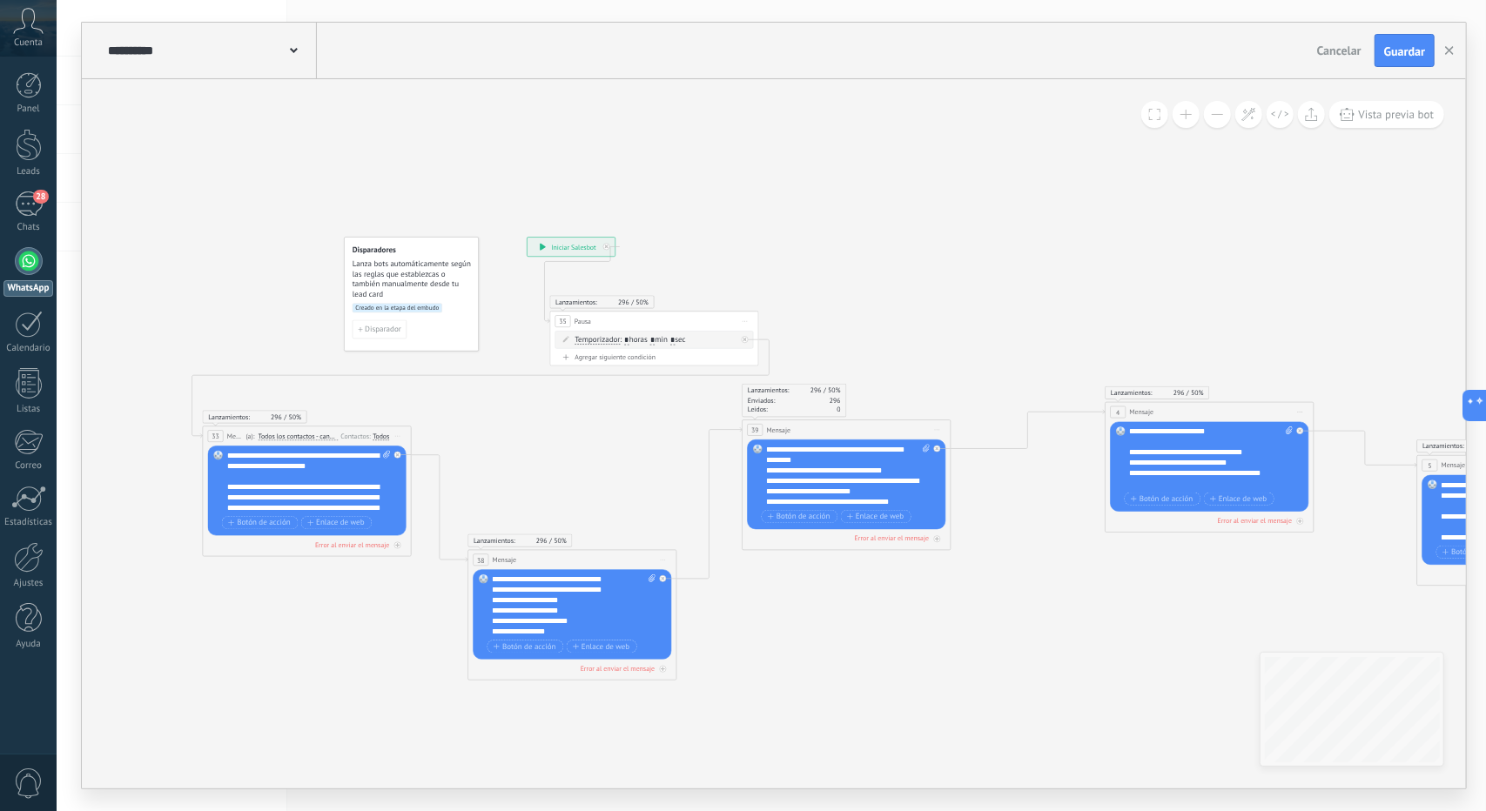
drag, startPoint x: 929, startPoint y: 596, endPoint x: 882, endPoint y: 579, distance: 50.1
click at [883, 579] on icon at bounding box center [1210, 458] width 2536 height 965
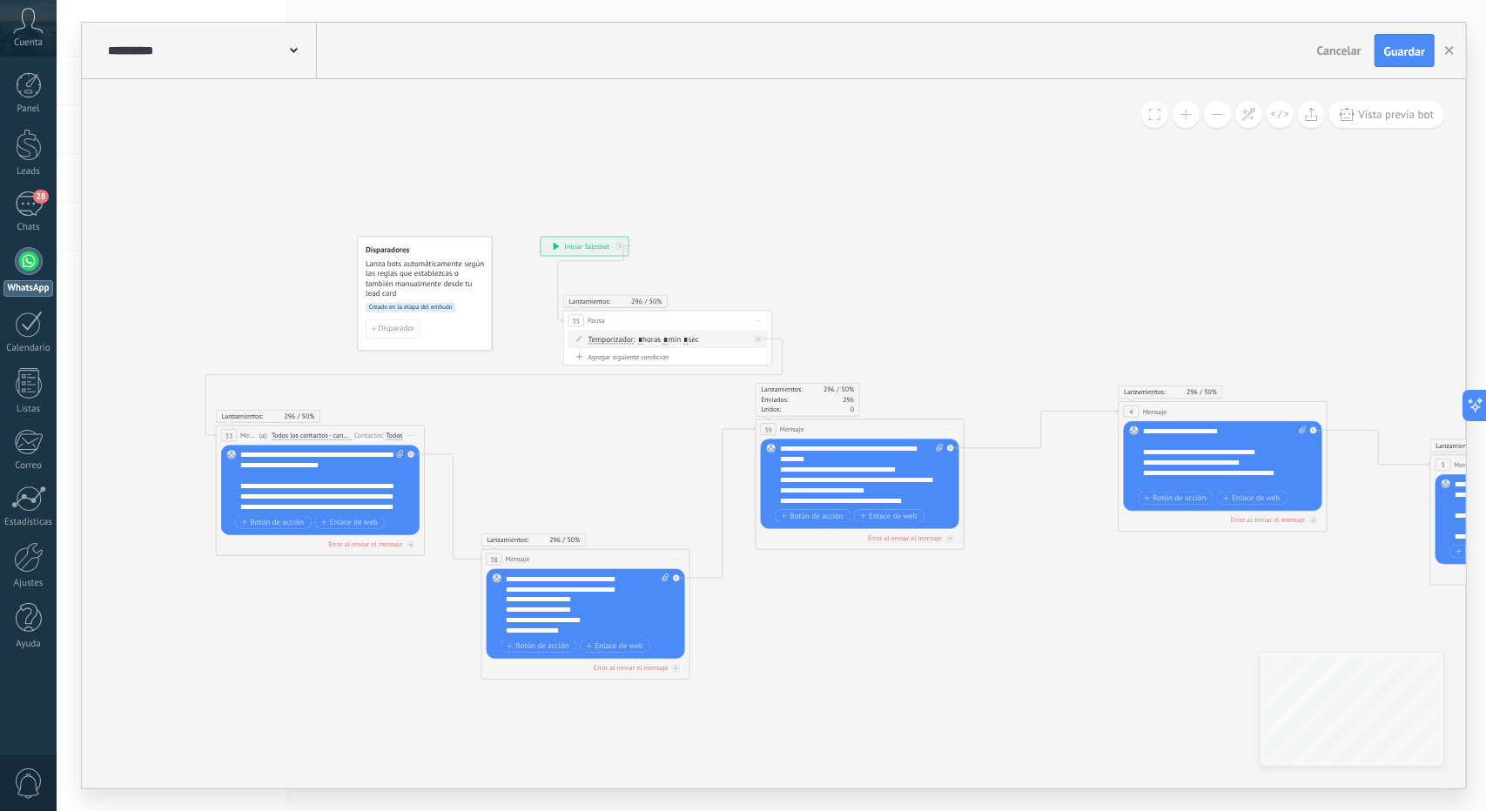
drag, startPoint x: 583, startPoint y: 478, endPoint x: 573, endPoint y: 485, distance: 12.6
click at [644, 495] on icon at bounding box center [1223, 458] width 2536 height 965
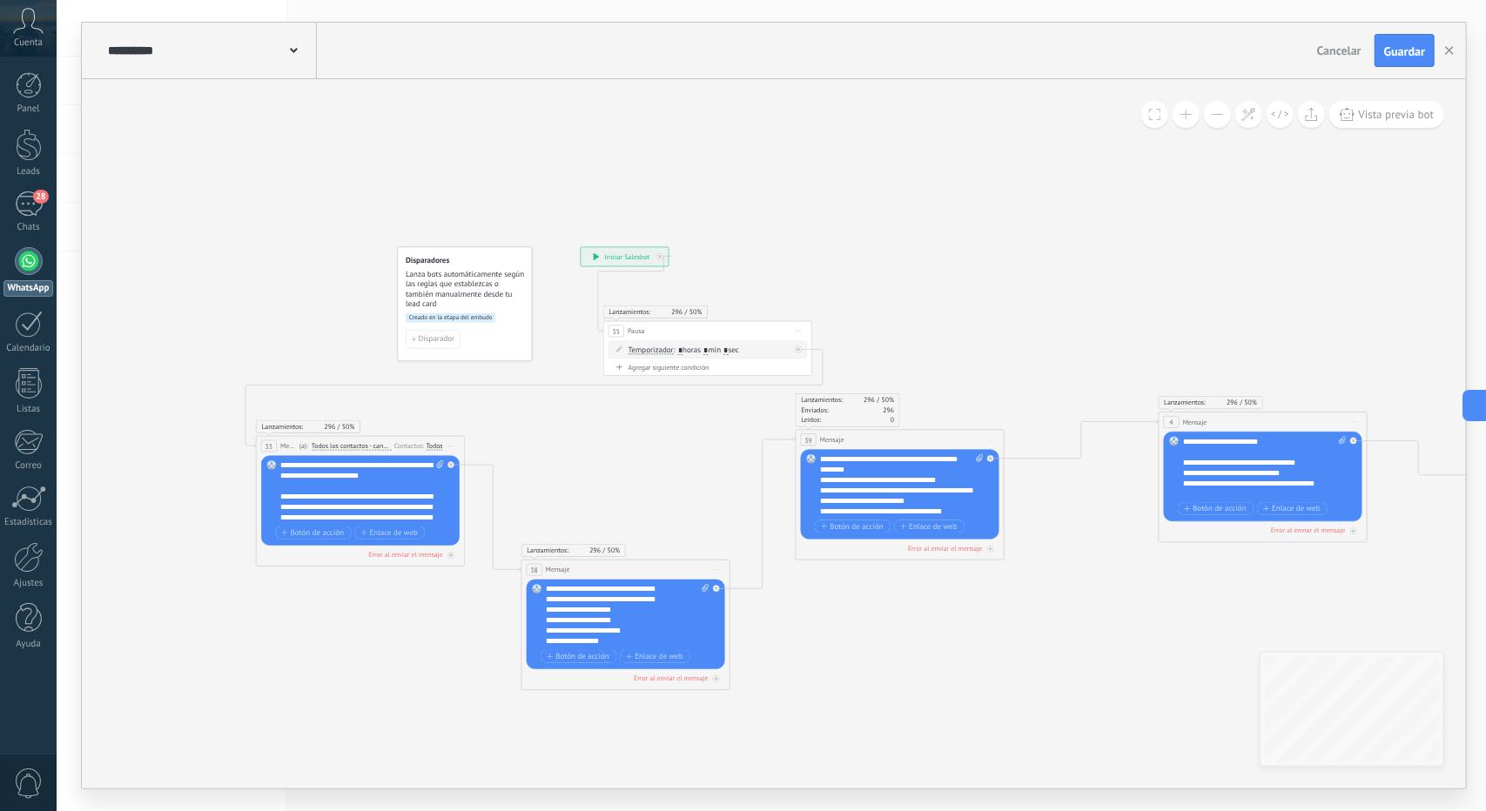
drag, startPoint x: 426, startPoint y: 635, endPoint x: 465, endPoint y: 649, distance: 41.3
click at [465, 647] on icon at bounding box center [1263, 468] width 2536 height 965
click at [30, 158] on div at bounding box center [29, 145] width 26 height 32
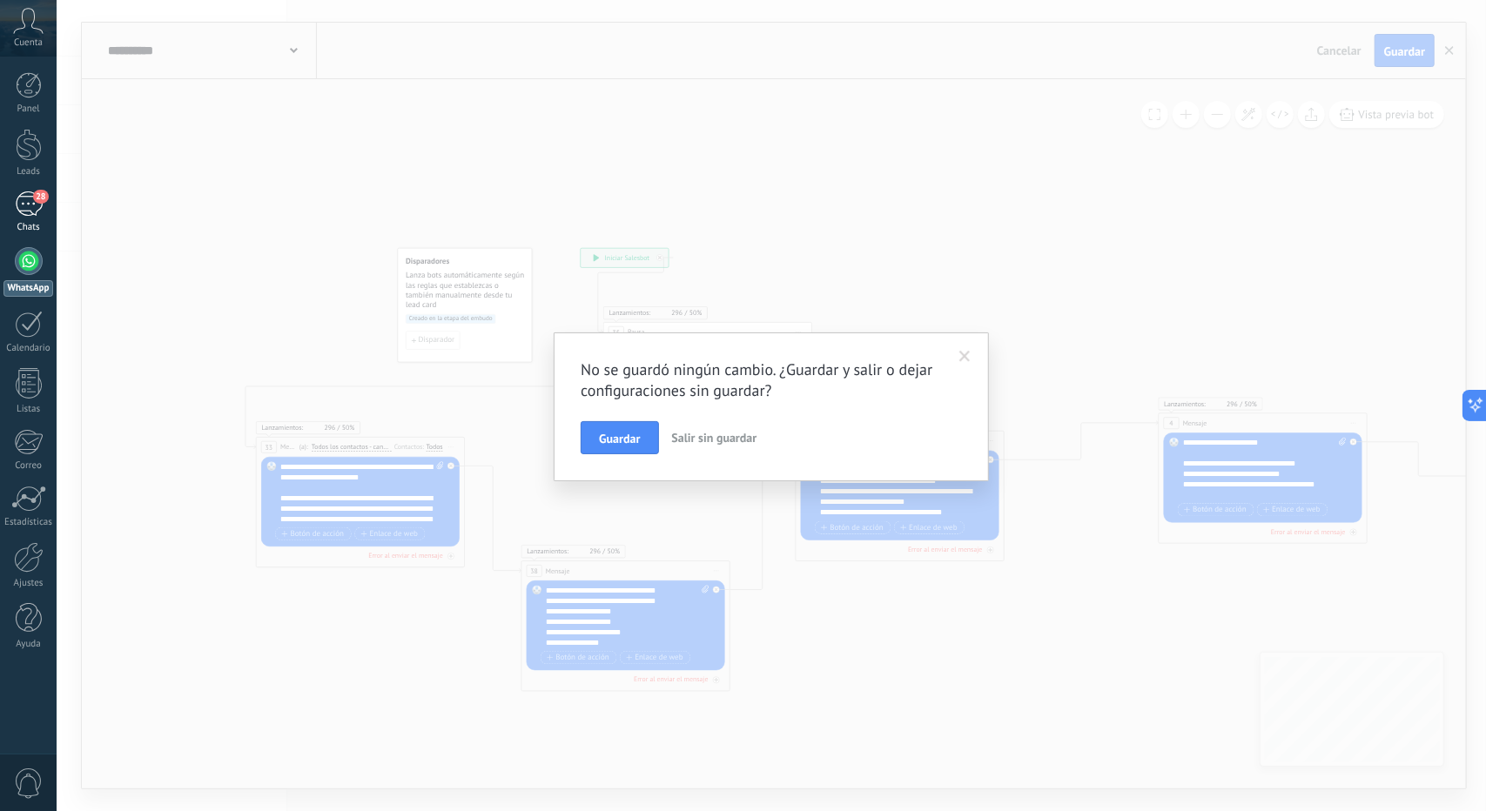
click at [40, 193] on span "28" at bounding box center [40, 197] width 15 height 14
click at [714, 436] on span "Salir sin guardar" at bounding box center [714, 438] width 85 height 16
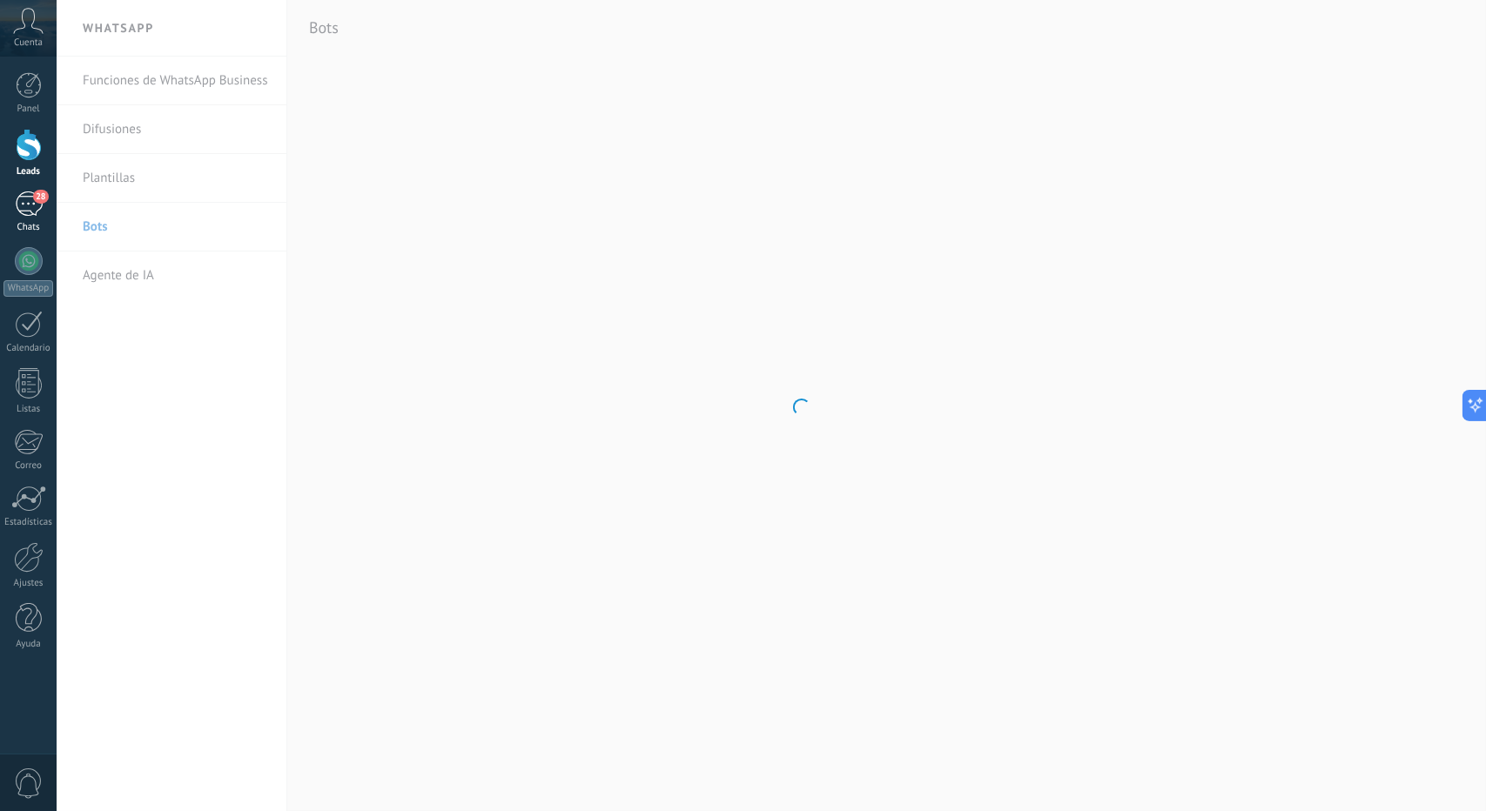
click at [35, 200] on span "28" at bounding box center [40, 197] width 15 height 14
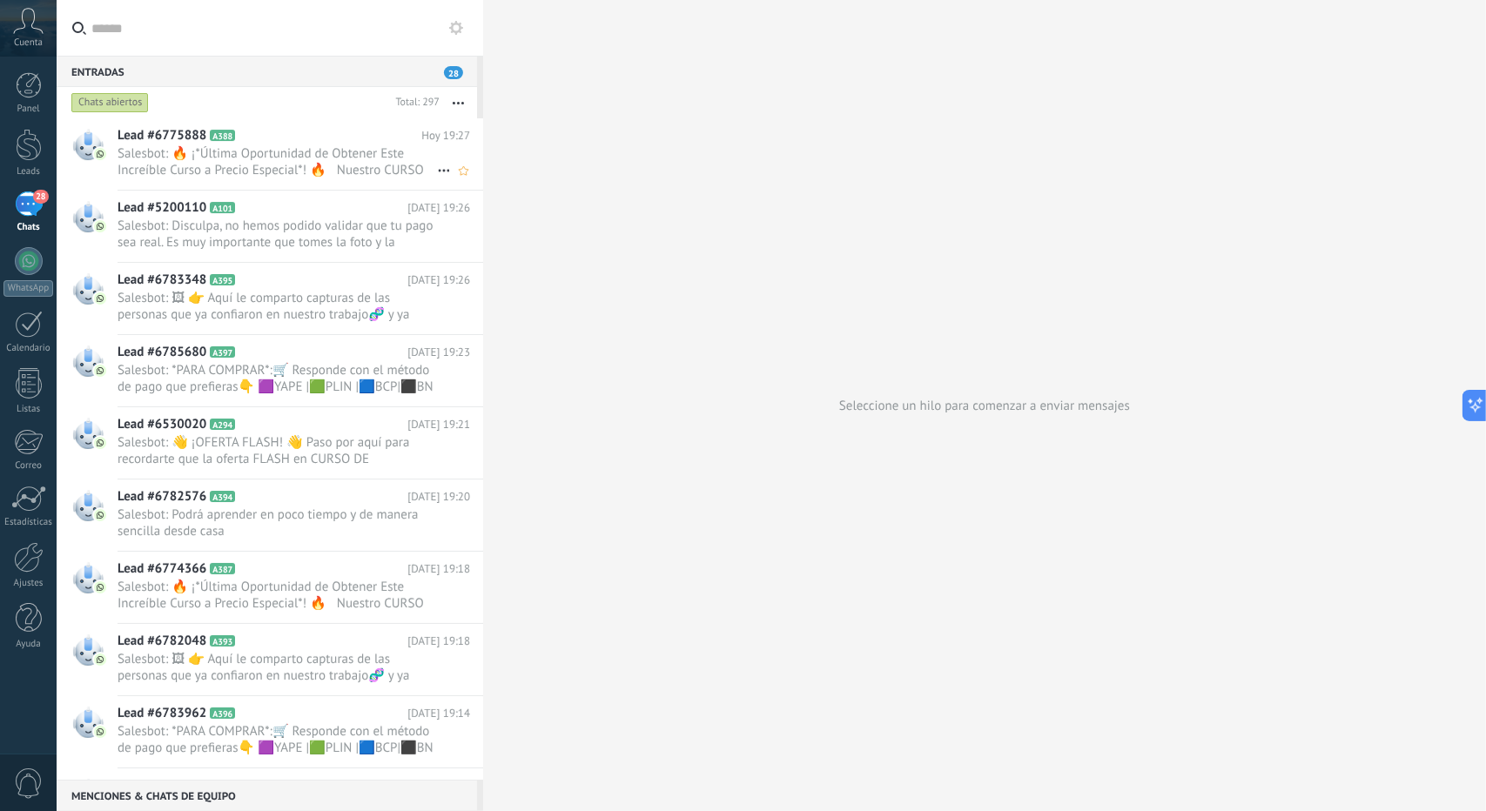
click at [221, 158] on span "Salesbot: 🔥 ¡*Última Oportunidad de Obtener Este Increíble Curso a Precio Espec…" at bounding box center [277, 161] width 319 height 33
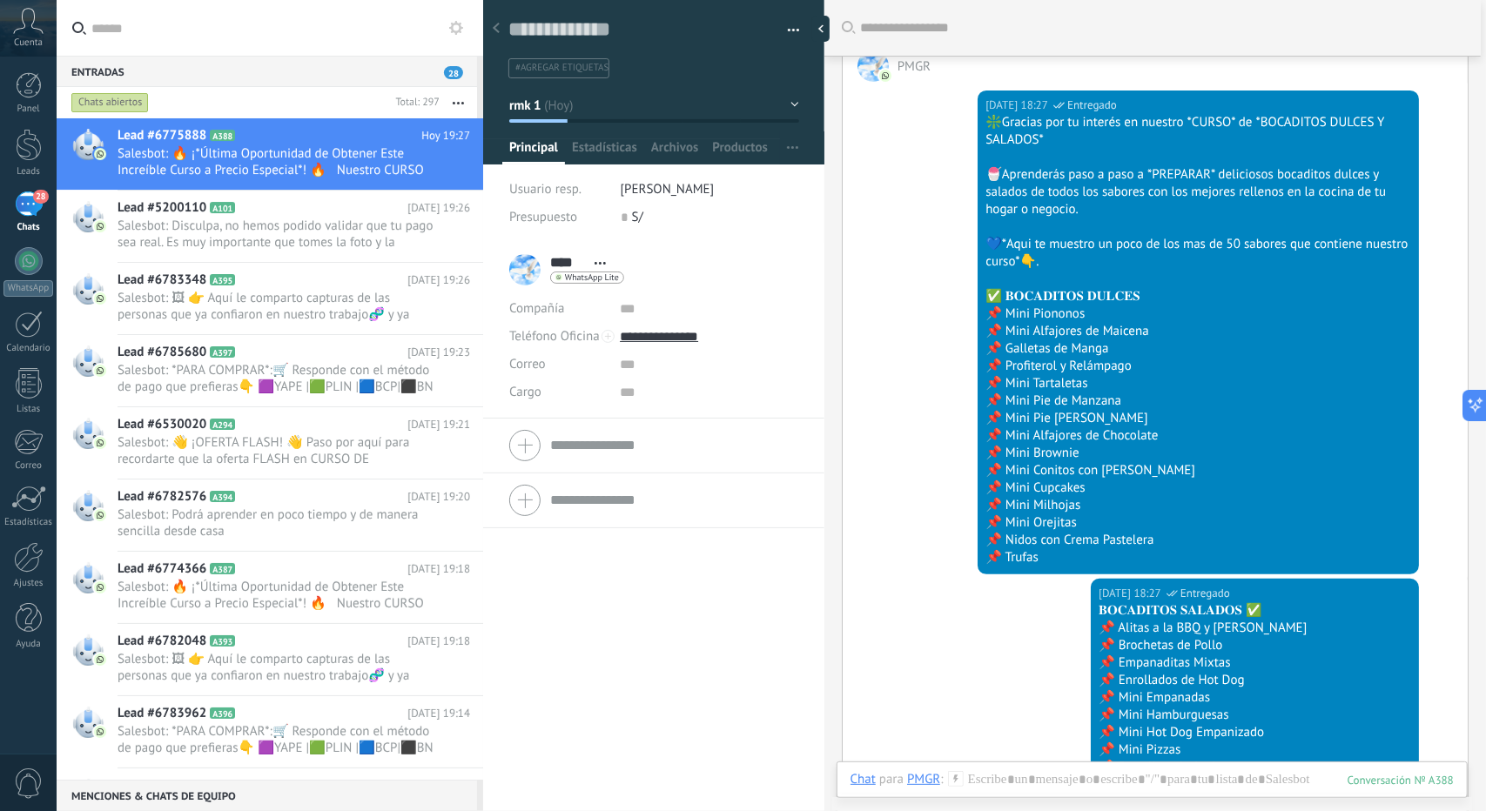
scroll to position [237, 0]
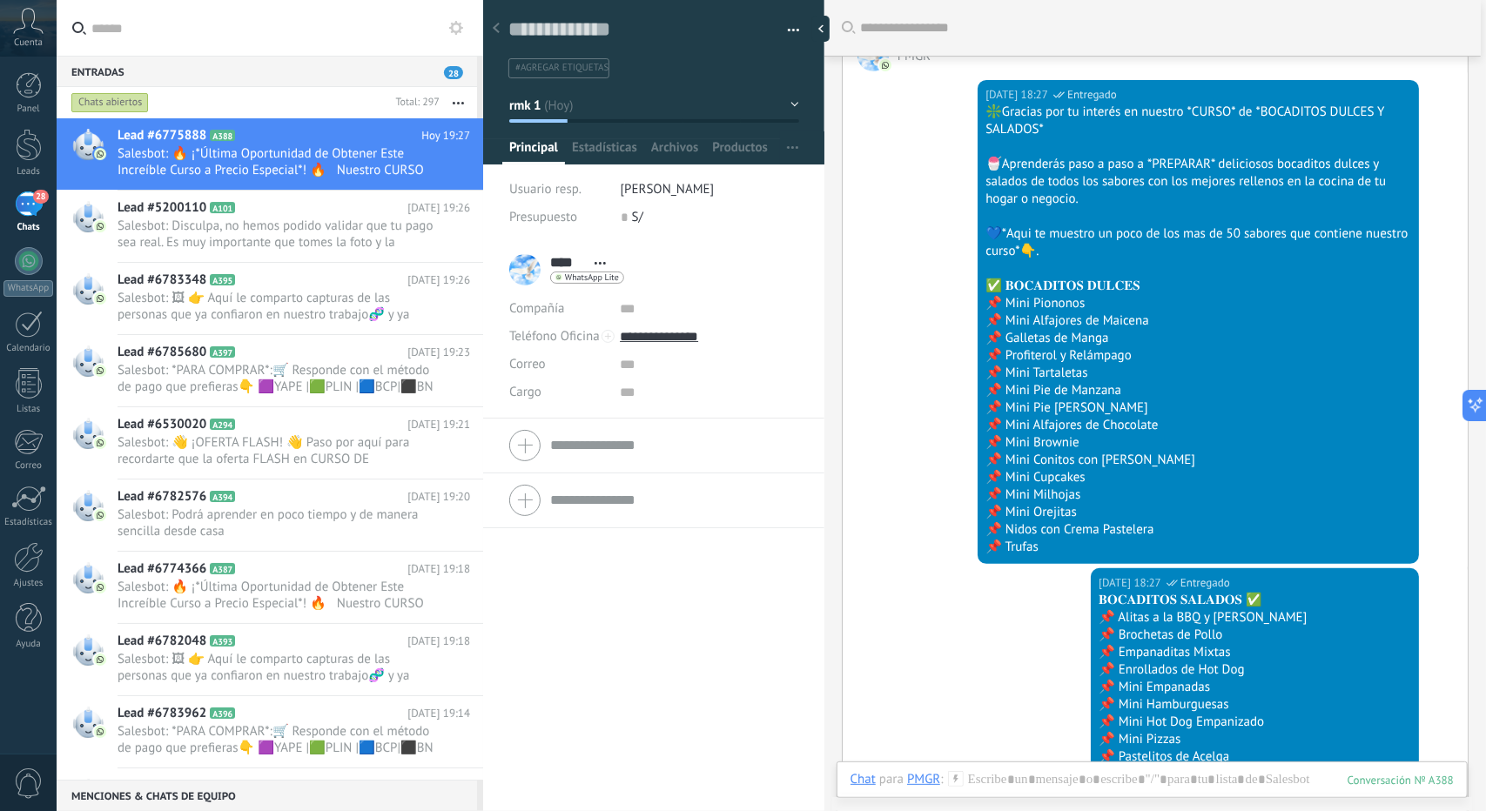
drag, startPoint x: 690, startPoint y: 642, endPoint x: 682, endPoint y: 634, distance: 11.7
click at [682, 634] on div "**** PMGR **** PMGR Apellido Abrir detalle Copie el nombre" at bounding box center [653, 527] width 341 height 569
click at [682, 635] on div "**** PMGR **** PMGR Apellido Abrir detalle Copie el nombre" at bounding box center [653, 527] width 341 height 569
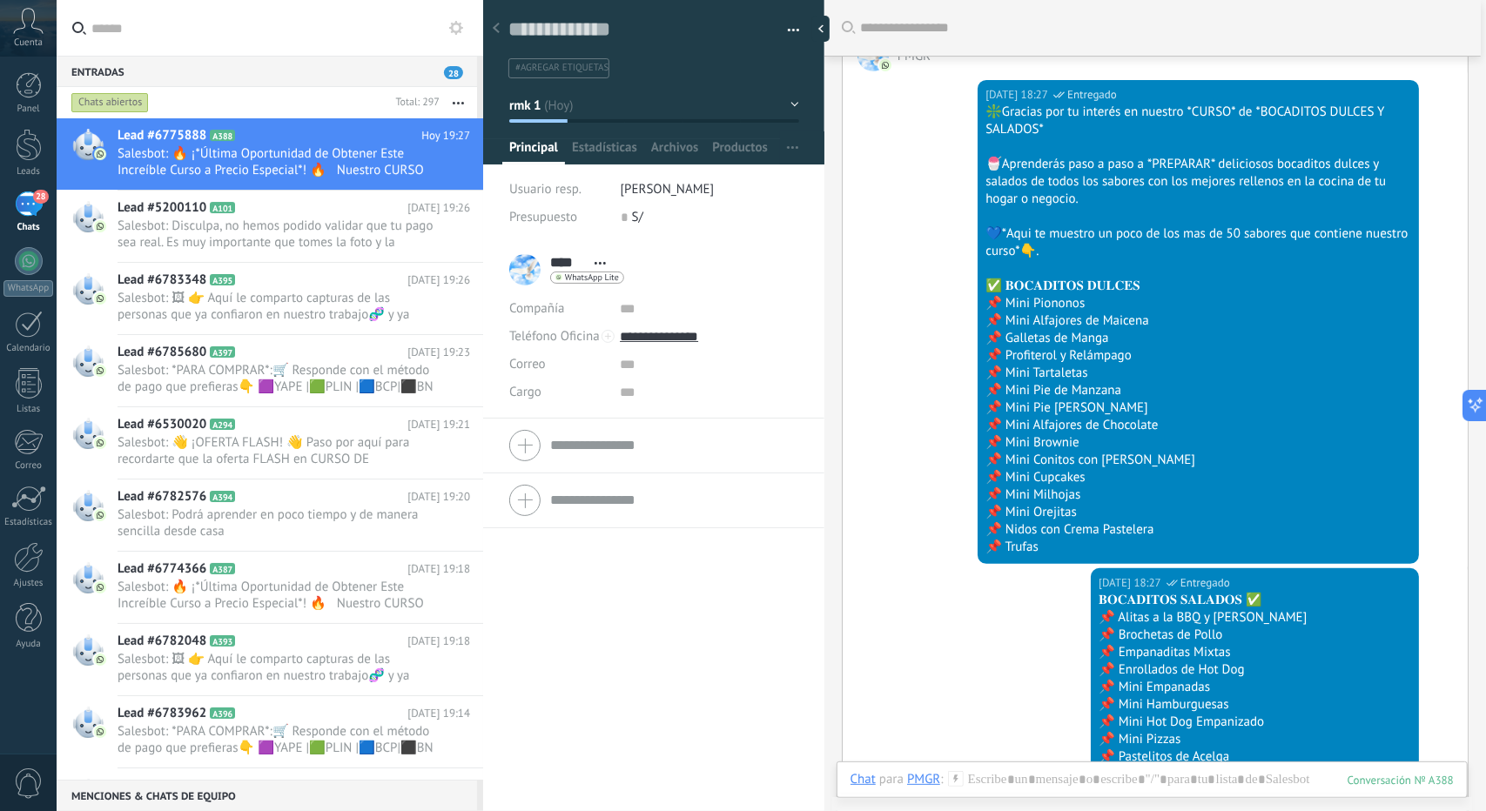
click at [682, 635] on div "**** PMGR **** PMGR Apellido Abrir detalle Copie el nombre" at bounding box center [653, 527] width 341 height 569
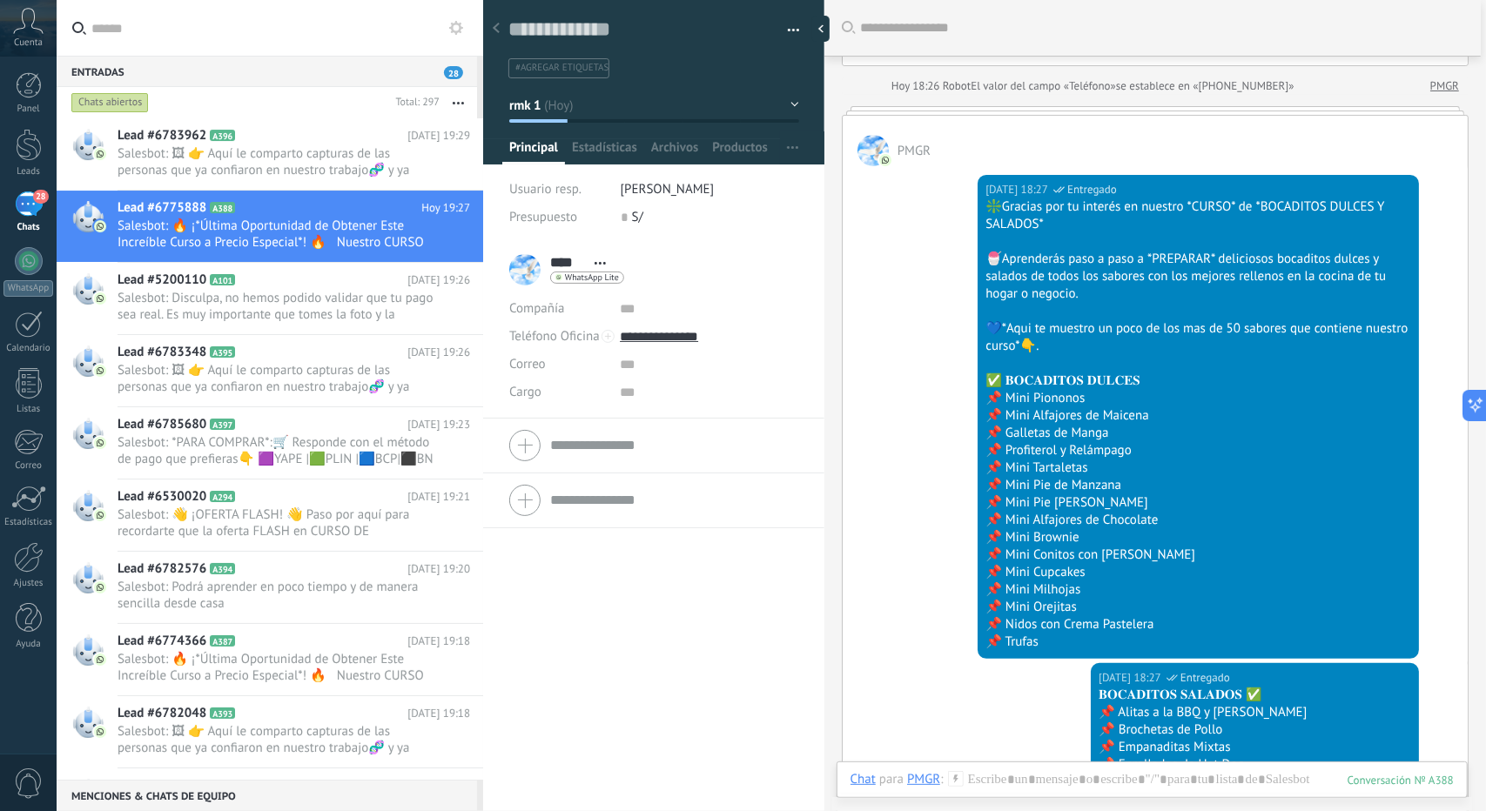
scroll to position [150, 0]
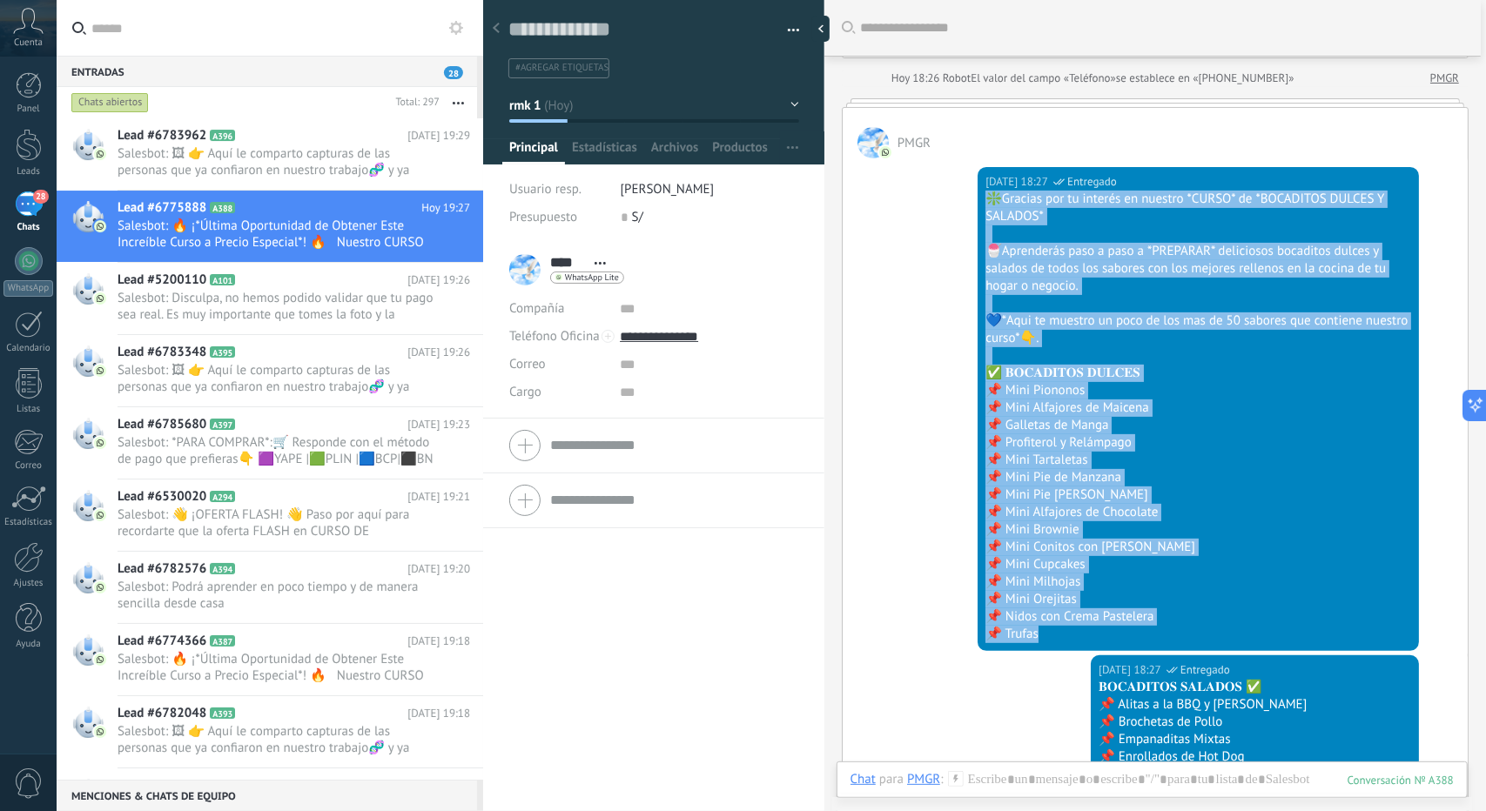
drag, startPoint x: 1052, startPoint y: 635, endPoint x: 975, endPoint y: 189, distance: 452.2
click at [975, 189] on div "Hoy 18:27 SalesBot (BIENVENIDA) Entregado ❇️Gracias por tu interés en nuestro *…" at bounding box center [1155, 406] width 625 height 497
copy div "❇️Gracias por tu interés en nuestro *CURSO* de *BOCADITOS DULCES Y SALADOS* 🍧Ap…"
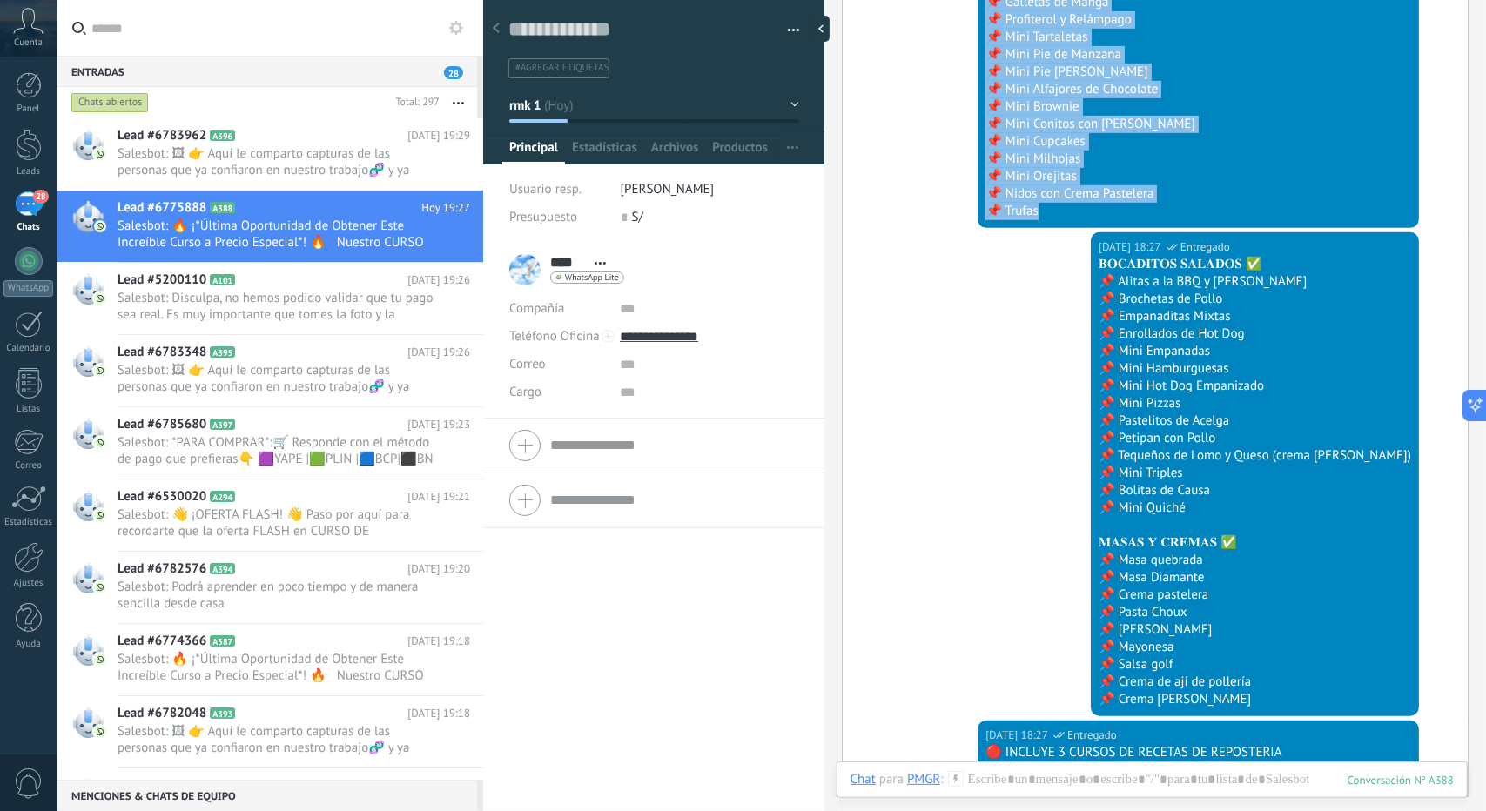
scroll to position [759, 0]
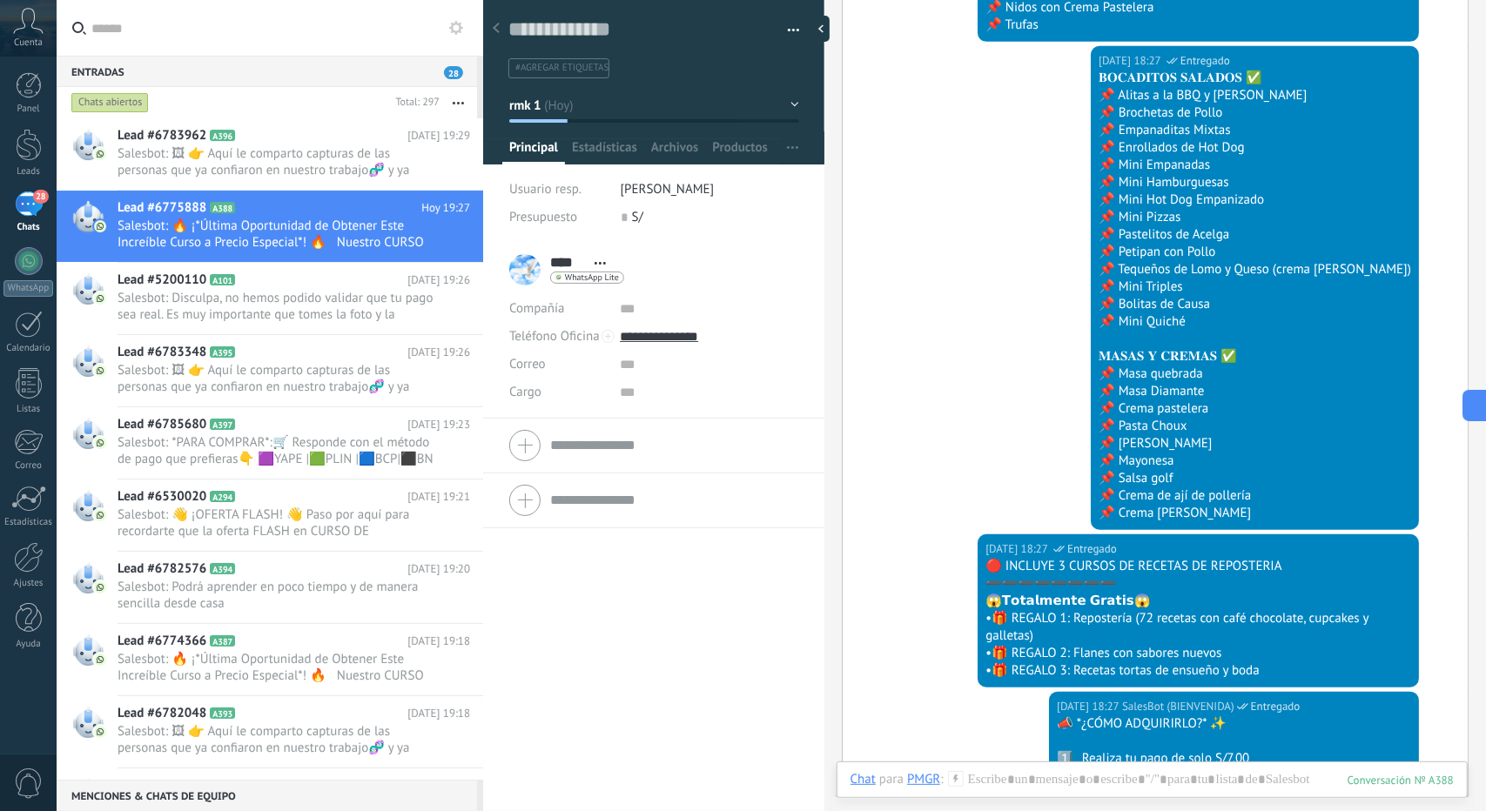
click at [1079, 471] on div "Hoy 18:27 SalesBot (BIENVENIDA) Entregado 𝐁𝐎𝐂𝐀𝐃𝐈𝐓𝐎𝐒 𝐒𝐀𝐋𝐀𝐃𝐎𝐒 ✅ 📌 Alitas a la BBQ…" at bounding box center [1155, 290] width 625 height 488
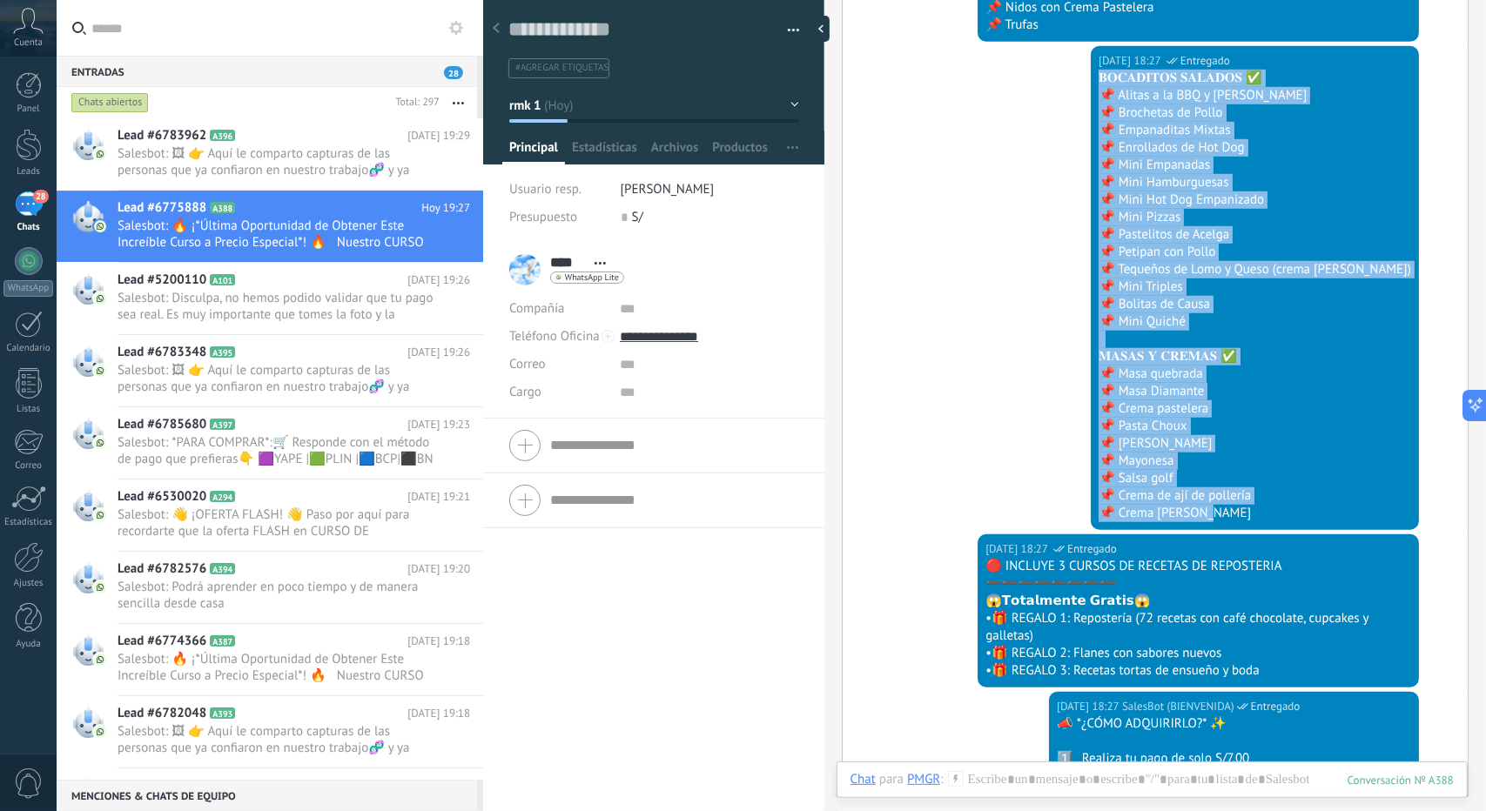
drag, startPoint x: 1260, startPoint y: 511, endPoint x: 1129, endPoint y: 75, distance: 455.5
click at [1129, 75] on div "Hoy 18:27 SalesBot (BIENVENIDA) Entregado 𝐁𝐎𝐂𝐀𝐃𝐈𝐓𝐎𝐒 𝐒𝐀𝐋𝐀𝐃𝐎𝐒 ✅ 📌 Alitas a la BBQ…" at bounding box center [1155, 290] width 625 height 488
copy div "𝐁𝐎𝐂𝐀𝐃𝐈𝐓𝐎𝐒 𝐒𝐀𝐋𝐀𝐃𝐎𝐒 ✅ 📌 Alitas a la BBQ y Alitas bouchet 📌 Brochetas de Pollo 📌 E…"
click at [914, 272] on div "Hoy 18:27 SalesBot (BIENVENIDA) Entregado 𝐁𝐎𝐂𝐀𝐃𝐈𝐓𝐎𝐒 𝐒𝐀𝐋𝐀𝐃𝐎𝐒 ✅ 📌 Alitas a la BBQ…" at bounding box center [1155, 290] width 625 height 488
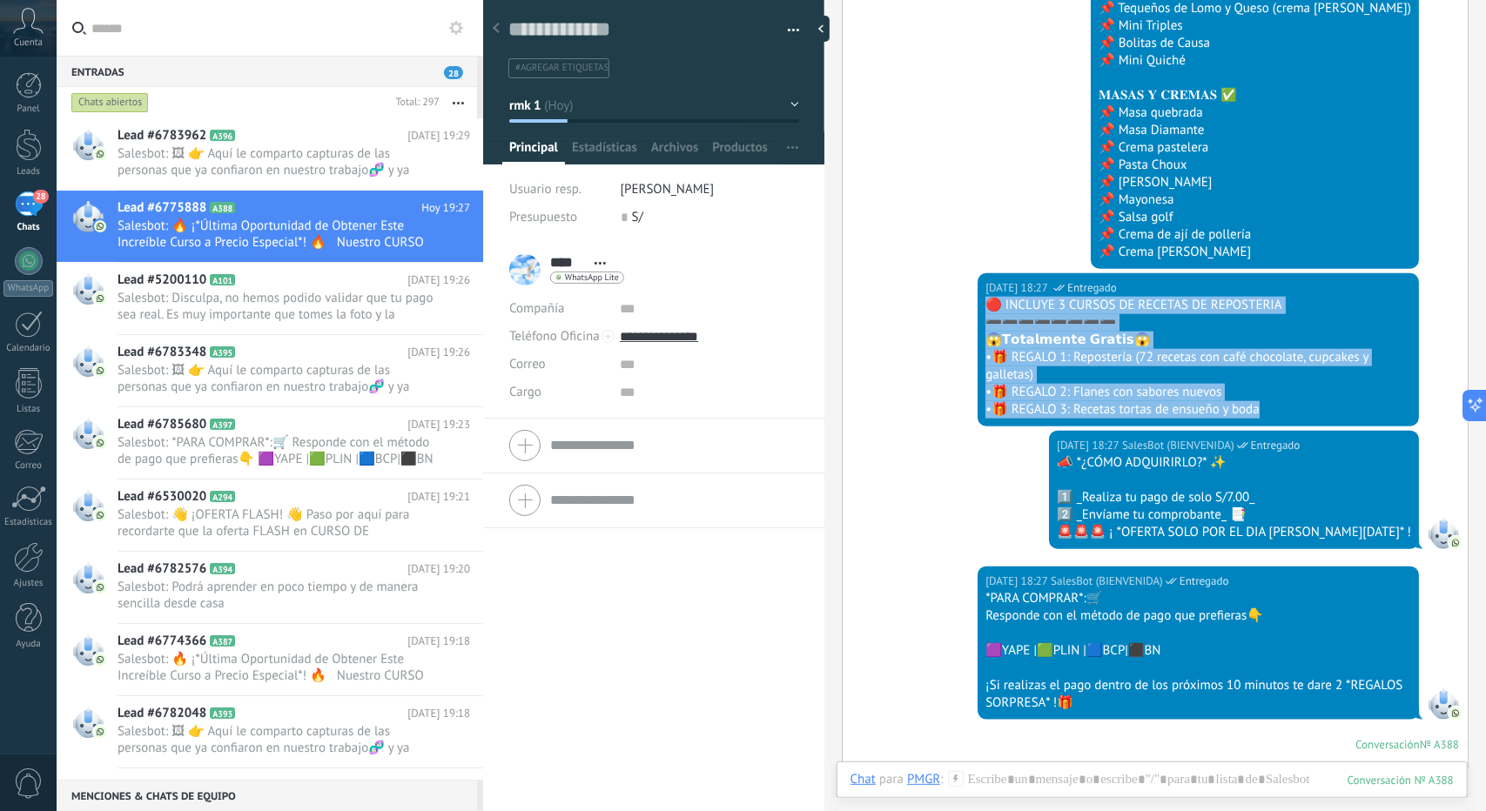
drag, startPoint x: 1263, startPoint y: 408, endPoint x: 968, endPoint y: 300, distance: 314.2
click at [968, 299] on div "Hoy 18:27 SalesBot (BIENVENIDA) Entregado 🔴 INCLUYE 3 CURSOS DE RECETAS DE REPO…" at bounding box center [1155, 352] width 625 height 158
copy div "🔴 INCLUYE 3 CURSOS DE RECETAS DE REPOSTERIA ➖➖➖➖➖➖➖➖ 😱𝗧𝗼𝘁𝗮𝗹𝗺𝗲𝗻𝘁𝗲 𝗚𝗿𝗮𝘁𝗶𝘀😱 •🎁 REG…"
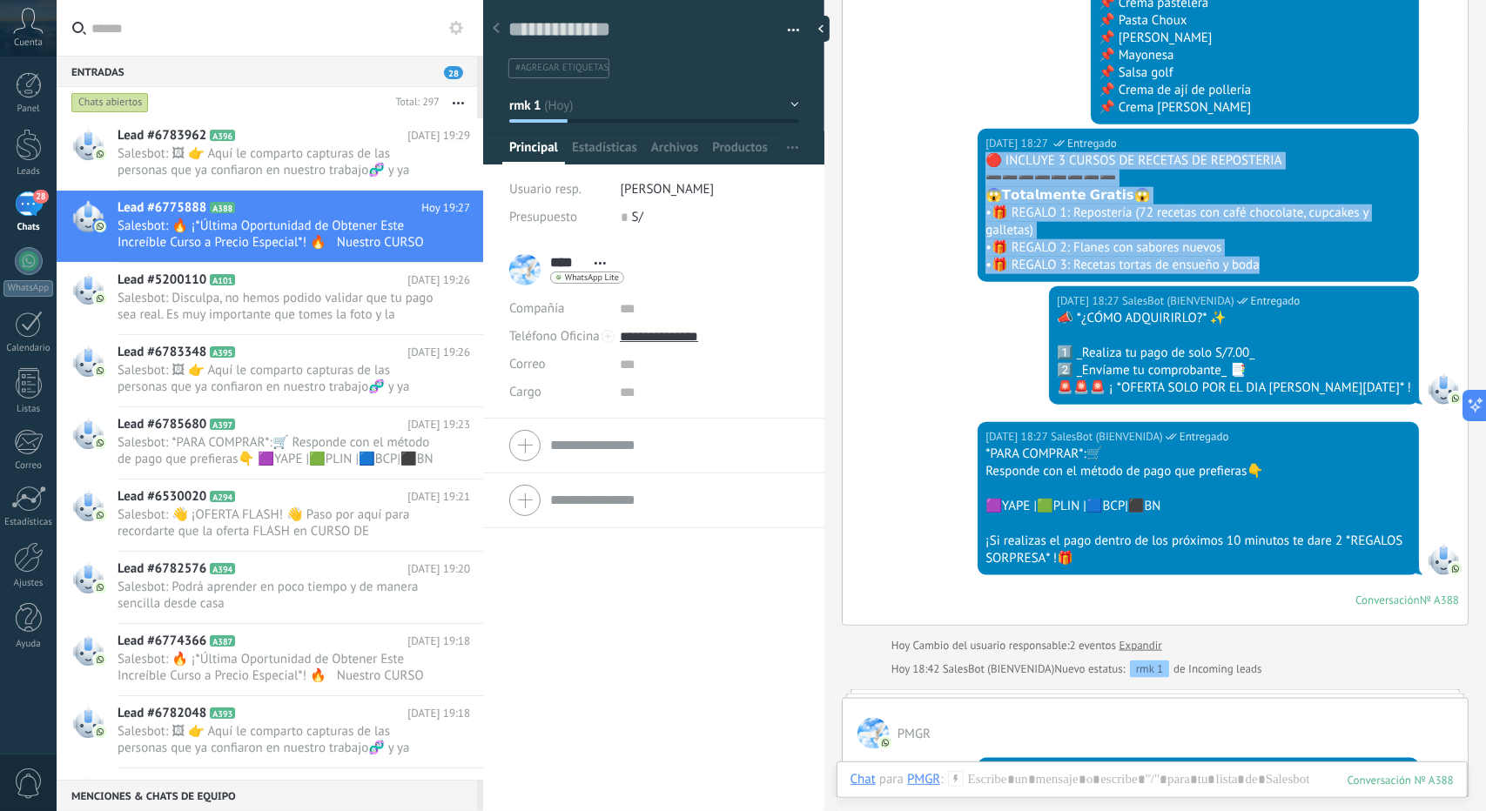
scroll to position [1194, 0]
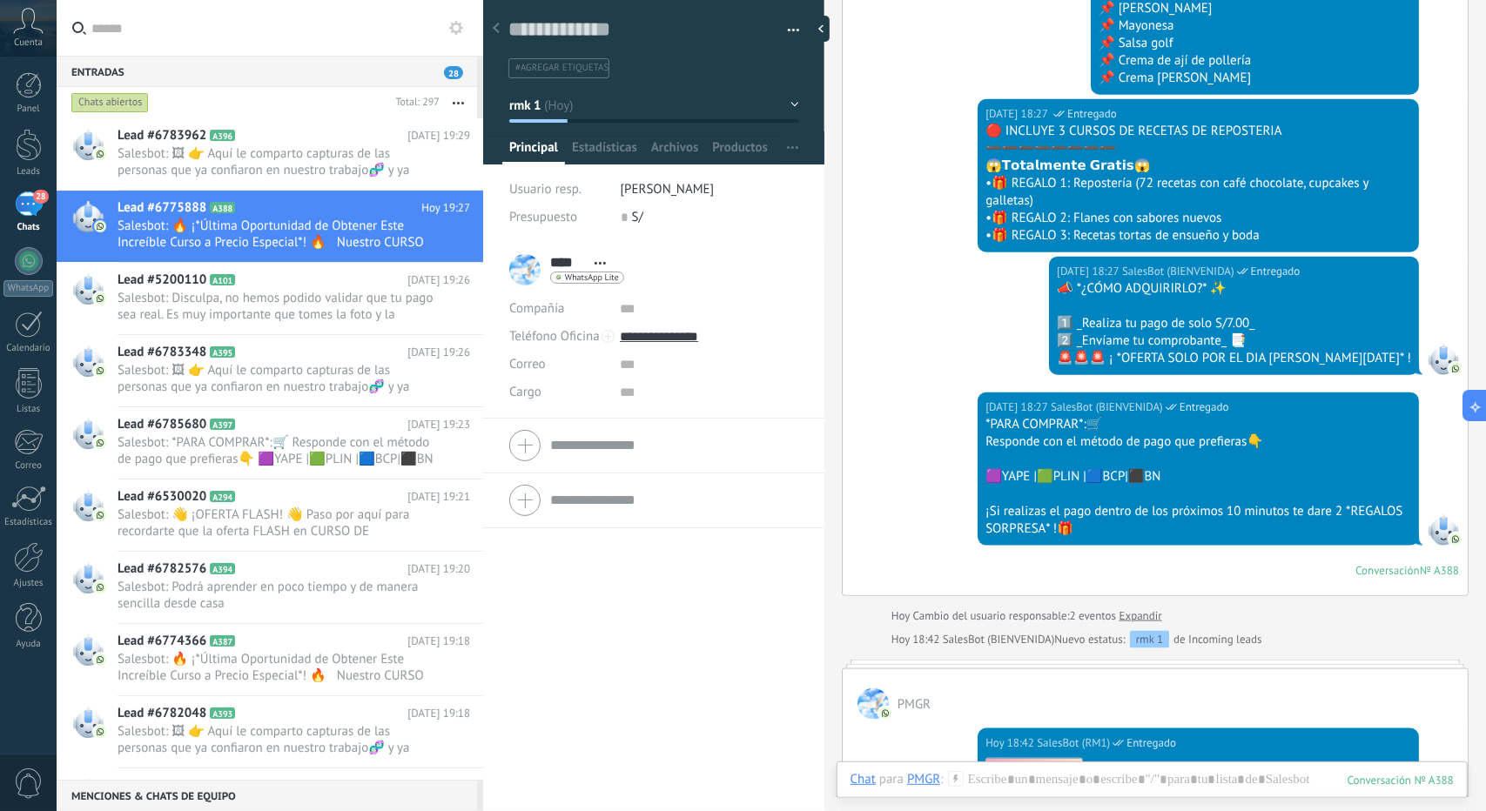
click at [998, 323] on div "Hoy 18:27 SalesBot (BIENVENIDA) Entregado 📣 *¿CÓMO ADQUIRIRLO?* ✨ 1️⃣ _Realiza …" at bounding box center [1155, 325] width 625 height 136
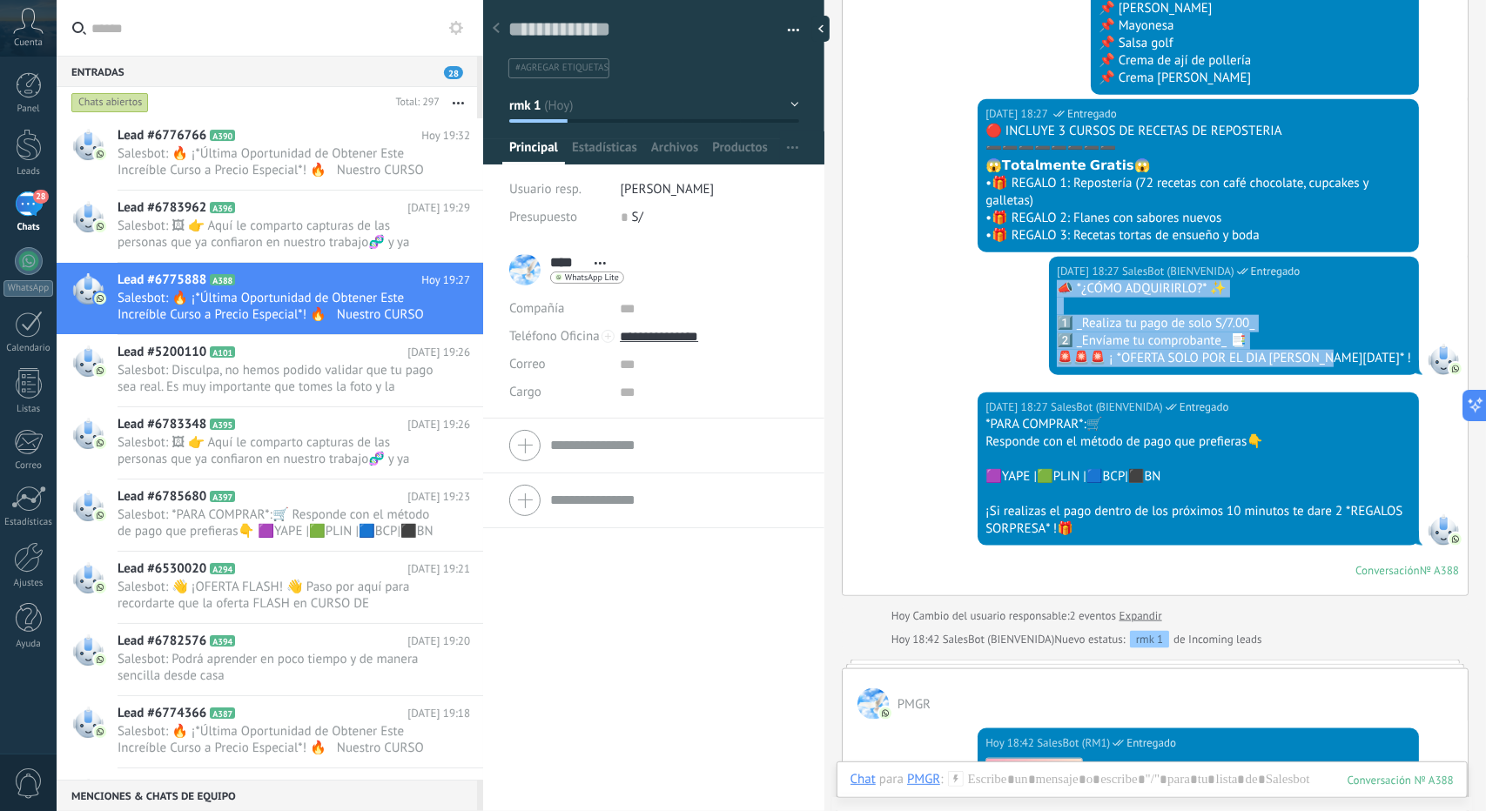
drag, startPoint x: 1139, startPoint y: 284, endPoint x: 1409, endPoint y: 360, distance: 281.1
click at [1409, 360] on div "Hoy 18:27 SalesBot (BIENVENIDA) Entregado 📣 *¿CÓMO ADQUIRIRLO?* ✨ 1️⃣ _Realiza …" at bounding box center [1234, 316] width 370 height 118
copy div "📣 *¿CÓMO ADQUIRIRLO?* ✨ 1️⃣ _Realiza tu pago de solo S/7.00_ 2️⃣ _Envíame tu co…"
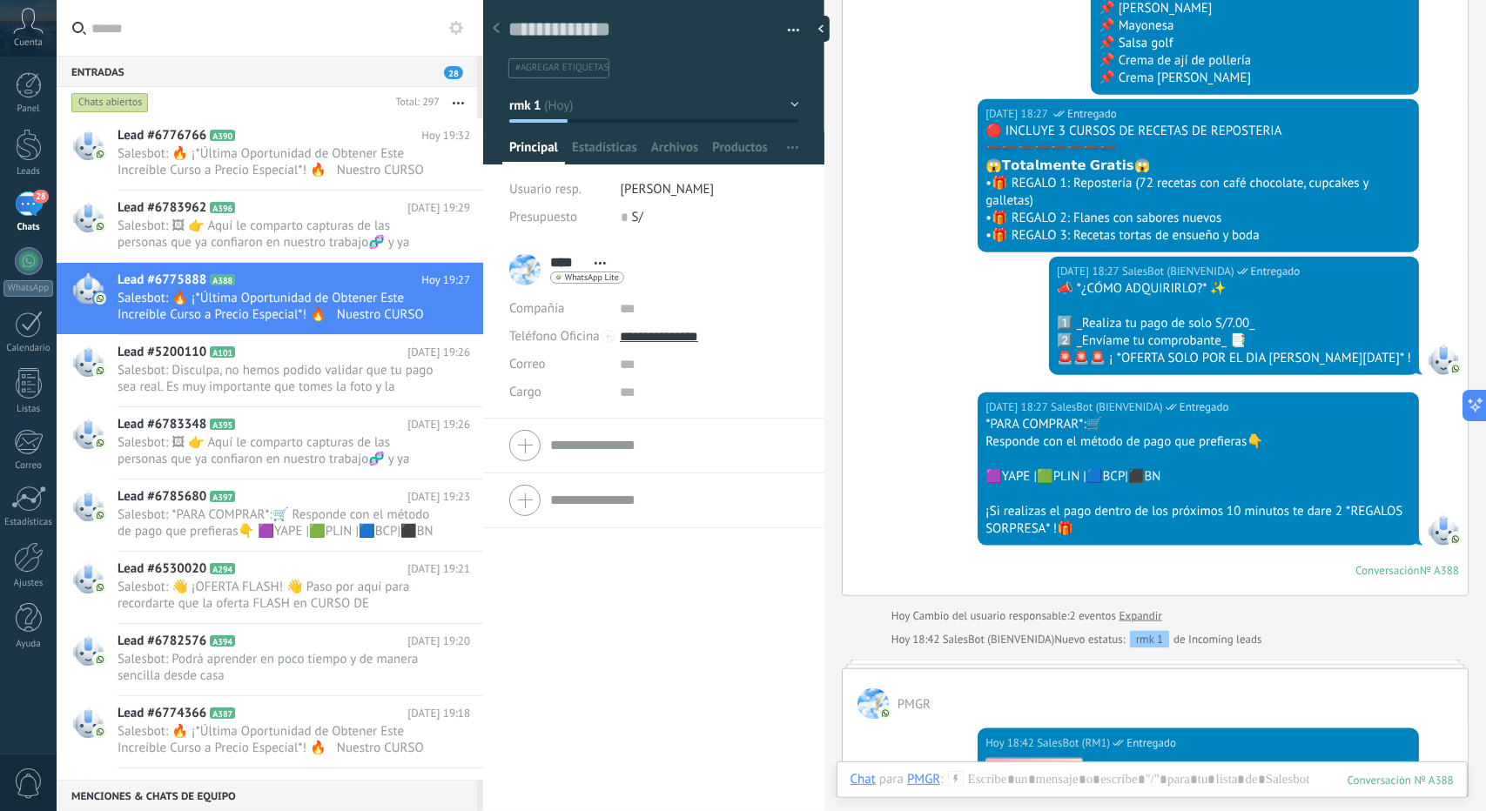
click at [891, 454] on div "Hoy 18:27 SalesBot (BIENVENIDA) Entregado *PARA COMPRAR*:🛒 Responde con el méto…" at bounding box center [1155, 494] width 625 height 203
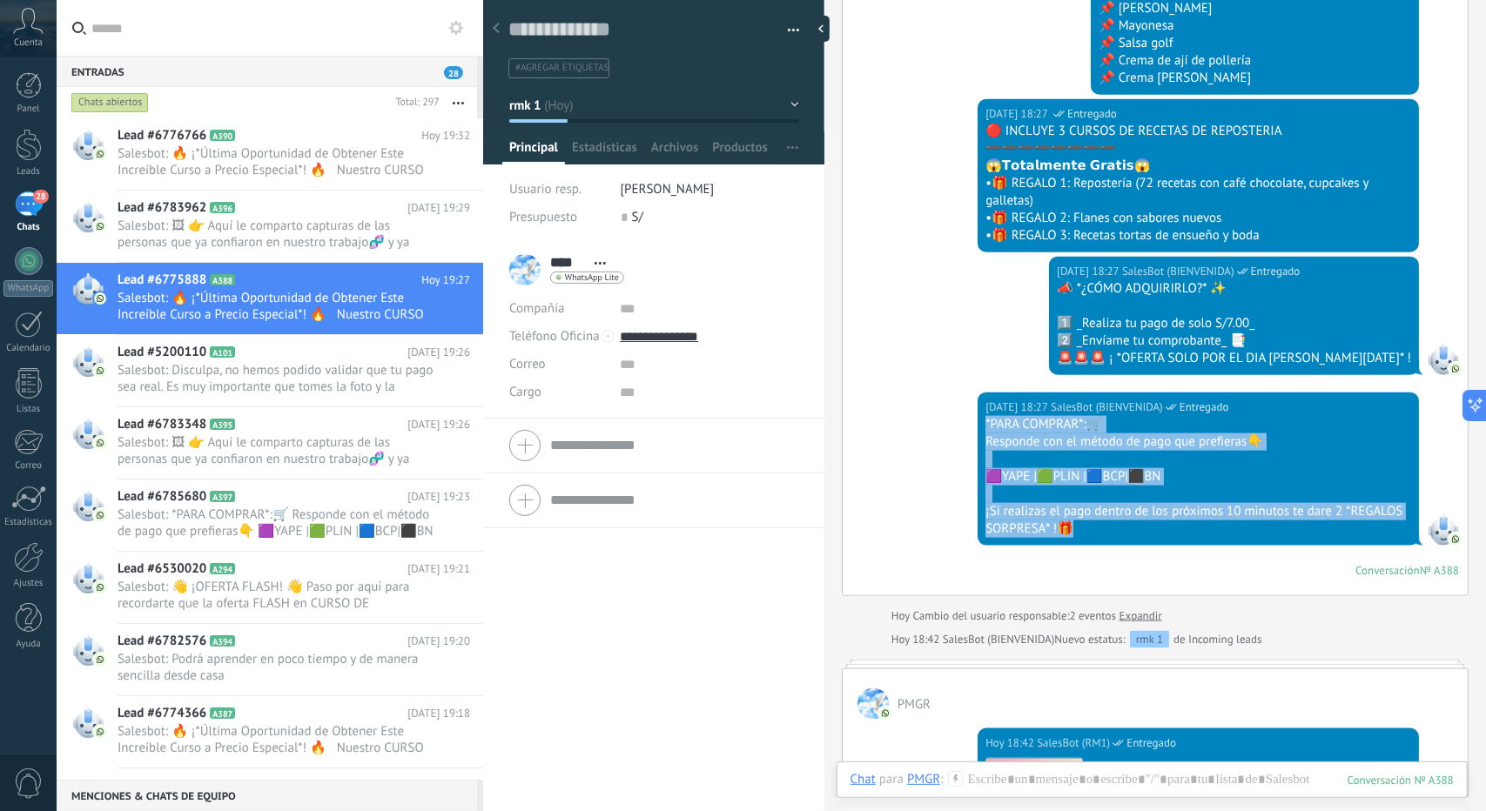
drag, startPoint x: 1078, startPoint y: 528, endPoint x: 965, endPoint y: 417, distance: 158.2
click at [965, 417] on div "Hoy 18:27 SalesBot (BIENVENIDA) Entregado *PARA COMPRAR*:🛒 Responde con el méto…" at bounding box center [1155, 494] width 625 height 203
copy div "*PARA COMPRAR*:🛒 Responde con el método de pago que prefieras👇 🟪YAPE |🟩PLIN |🟦B…"
